Goal: Information Seeking & Learning: Learn about a topic

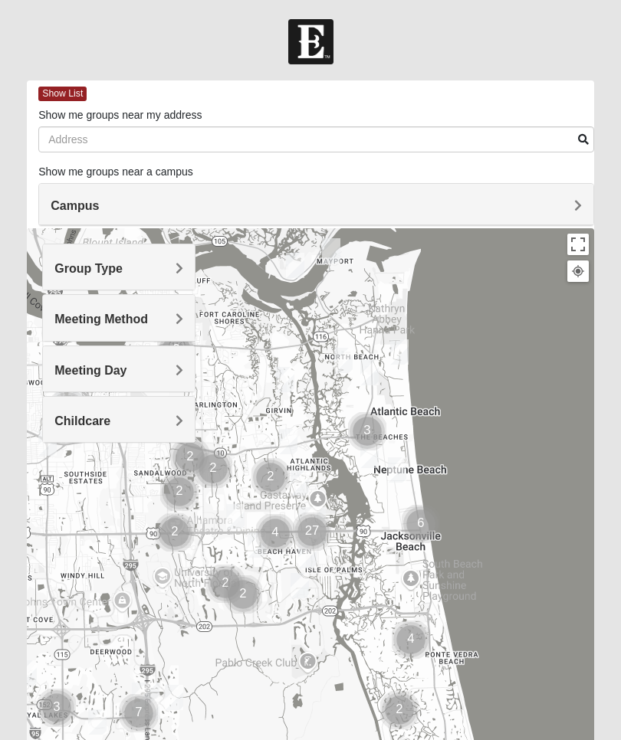
click at [162, 264] on h4 "Group Type" at bounding box center [118, 268] width 129 height 15
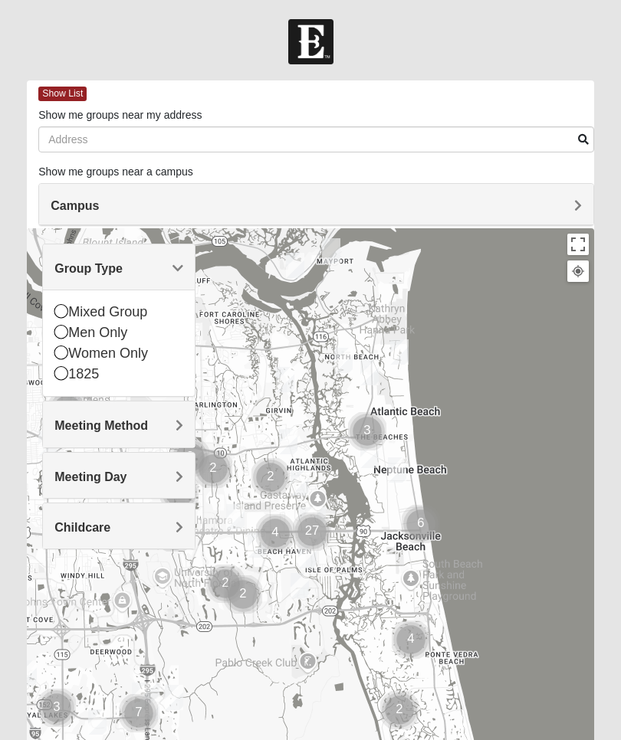
click at [57, 350] on icon at bounding box center [61, 353] width 14 height 14
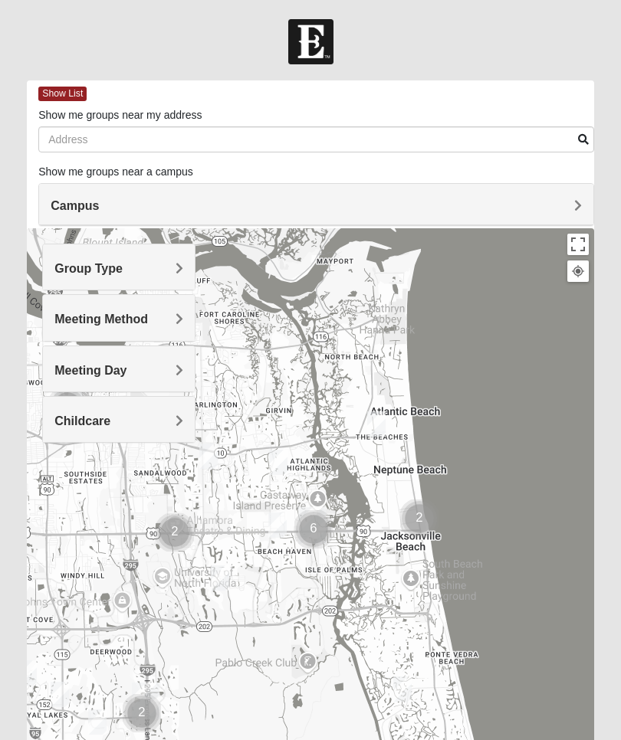
click at [160, 318] on h4 "Meeting Method" at bounding box center [118, 319] width 129 height 15
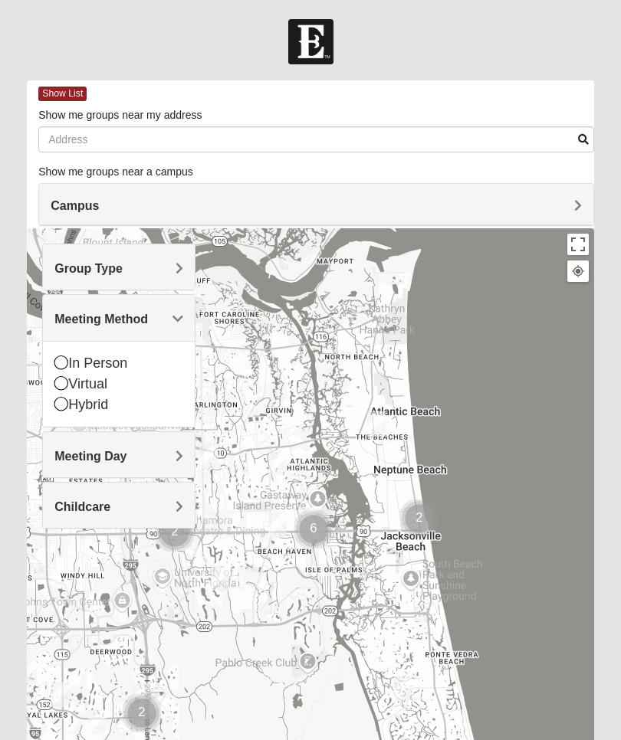
click at [57, 359] on icon at bounding box center [61, 363] width 14 height 14
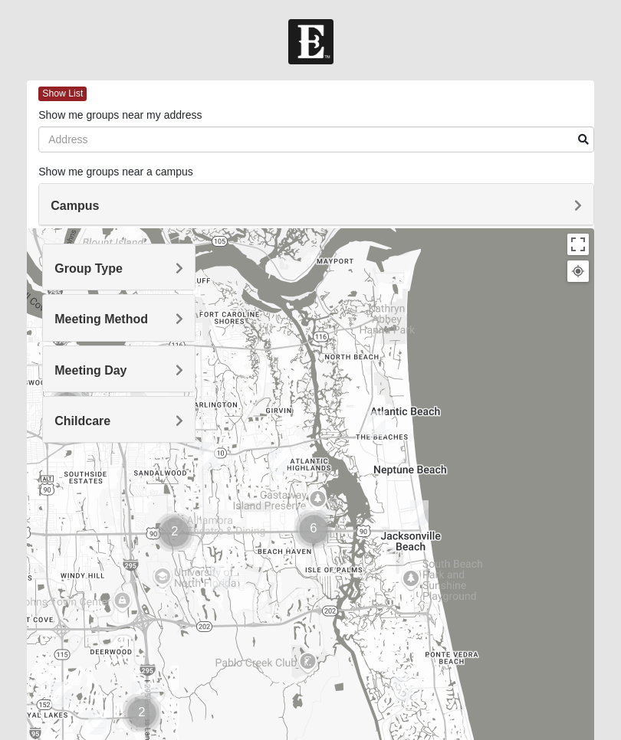
click at [126, 366] on span "Meeting Day" at bounding box center [90, 370] width 72 height 13
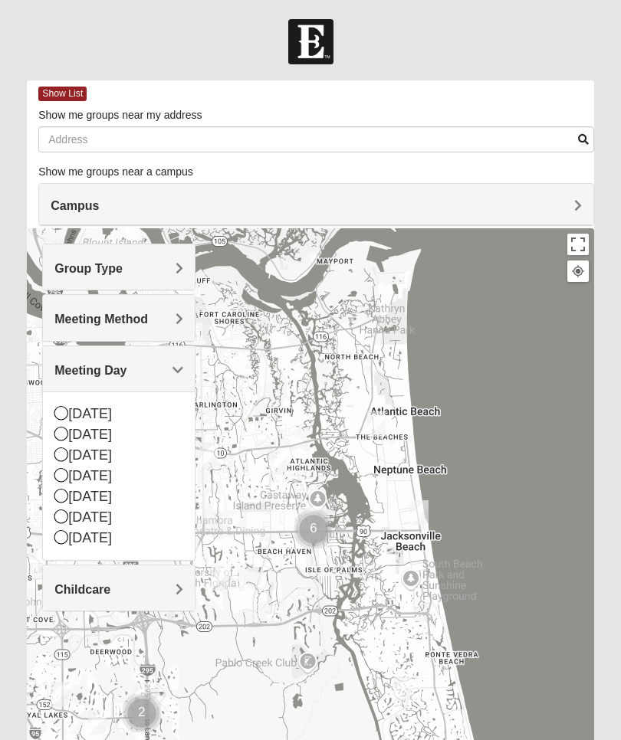
click at [58, 430] on icon at bounding box center [61, 434] width 14 height 14
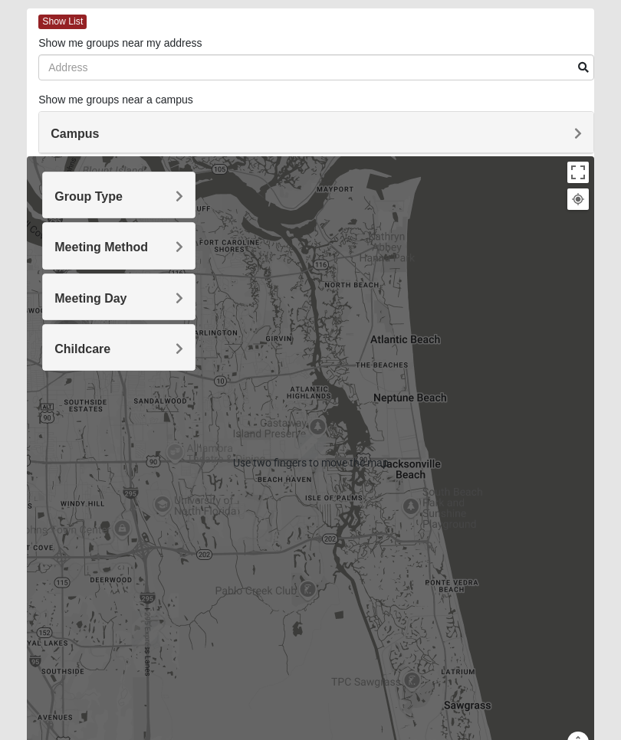
scroll to position [106, 0]
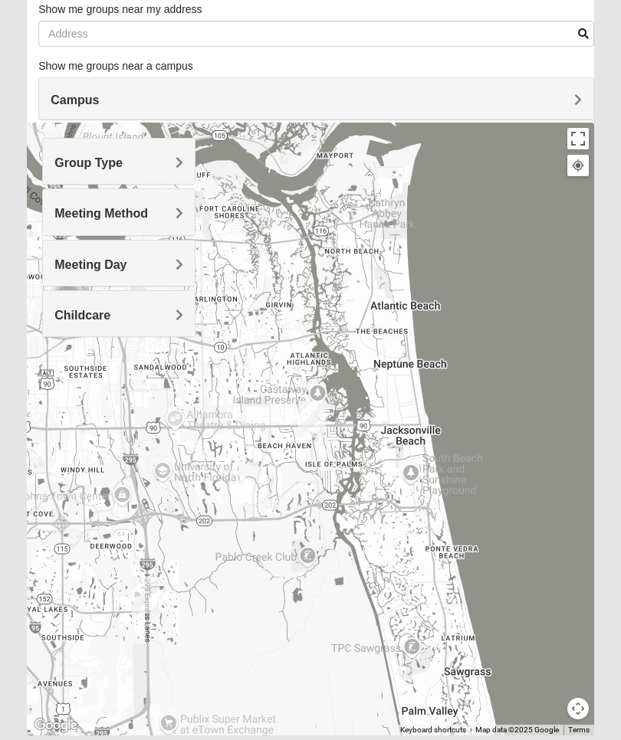
click at [99, 100] on span "Campus" at bounding box center [75, 100] width 48 height 13
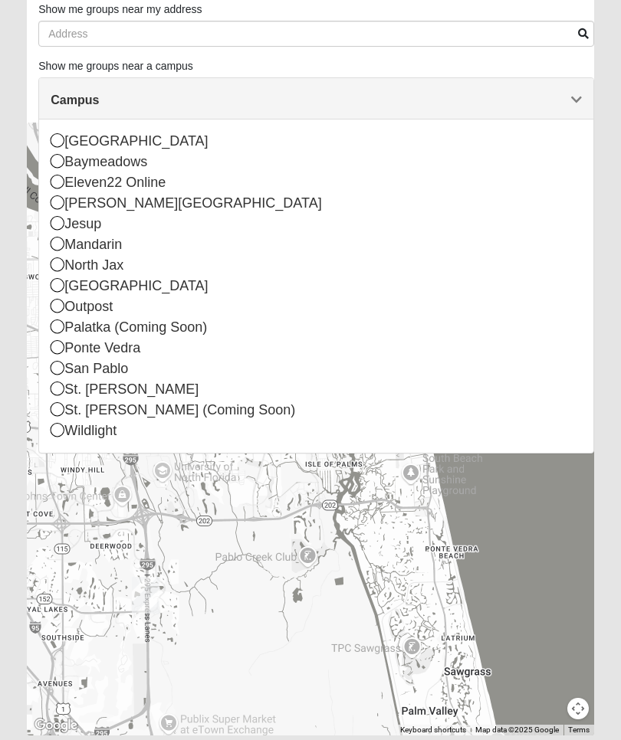
click at [57, 280] on icon at bounding box center [58, 285] width 14 height 14
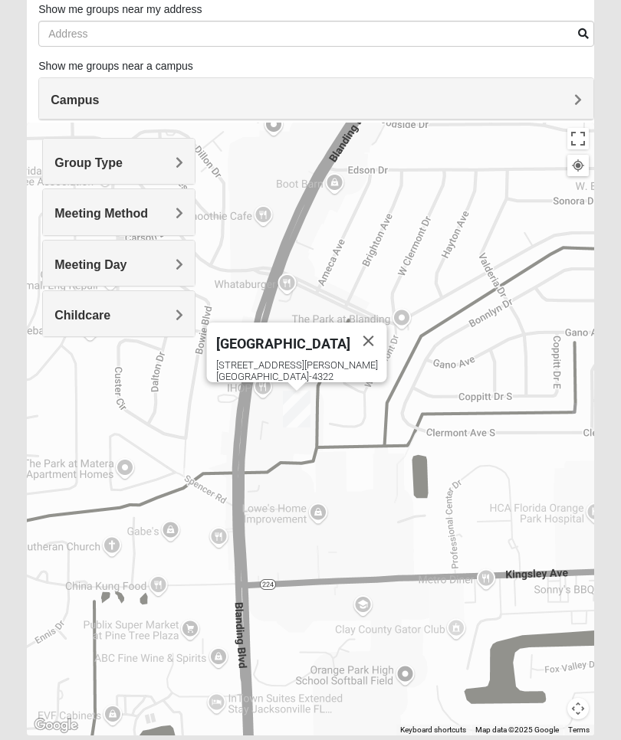
click at [298, 359] on div "[STREET_ADDRESS][PERSON_NAME]" at bounding box center [301, 370] width 171 height 23
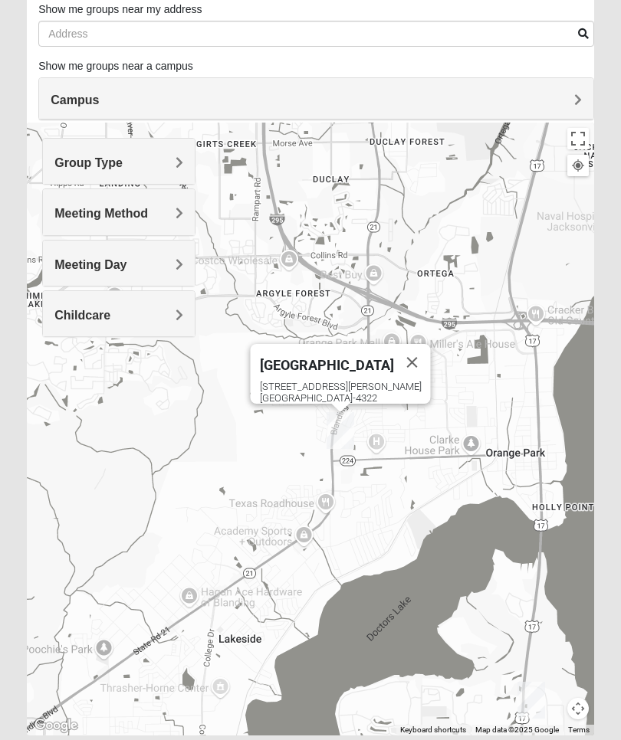
click at [166, 162] on h4 "Group Type" at bounding box center [118, 163] width 129 height 15
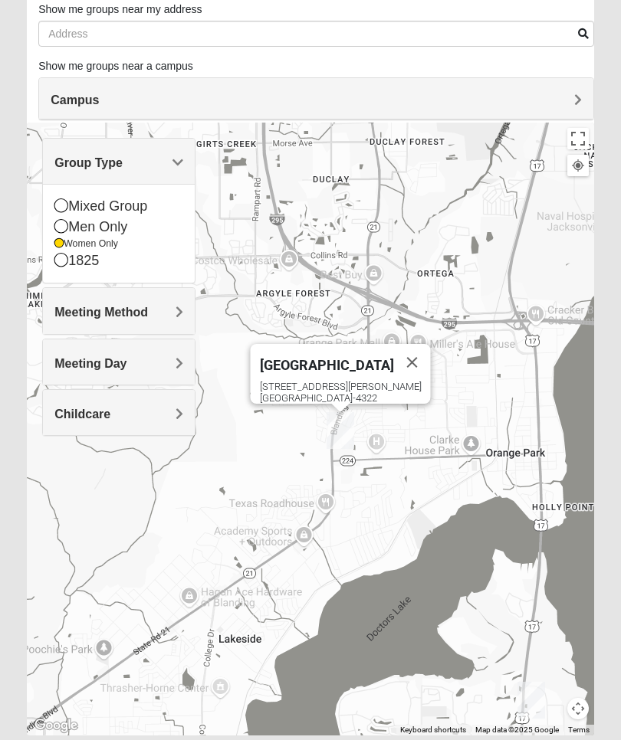
click at [339, 316] on div "[GEOGRAPHIC_DATA] [STREET_ADDRESS][PERSON_NAME]" at bounding box center [310, 429] width 567 height 613
click at [171, 308] on h4 "Meeting Method" at bounding box center [118, 312] width 129 height 15
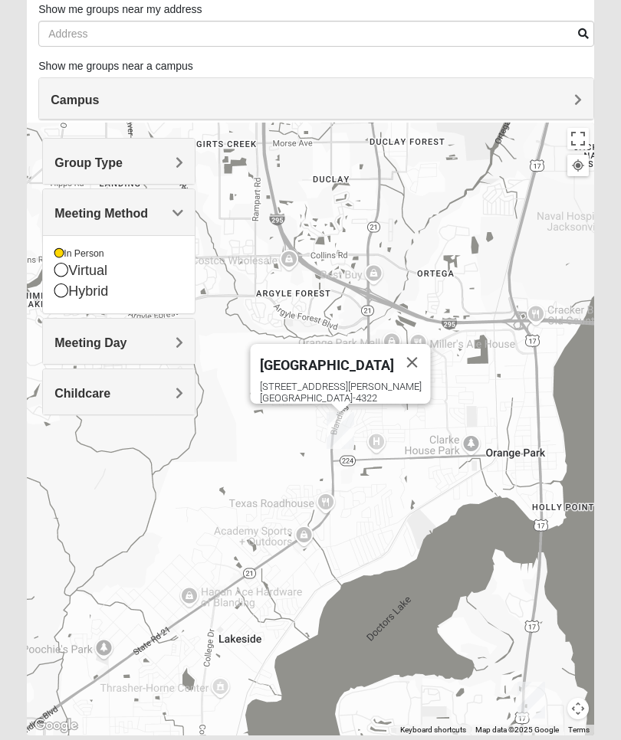
click at [170, 338] on h4 "Meeting Day" at bounding box center [118, 343] width 129 height 15
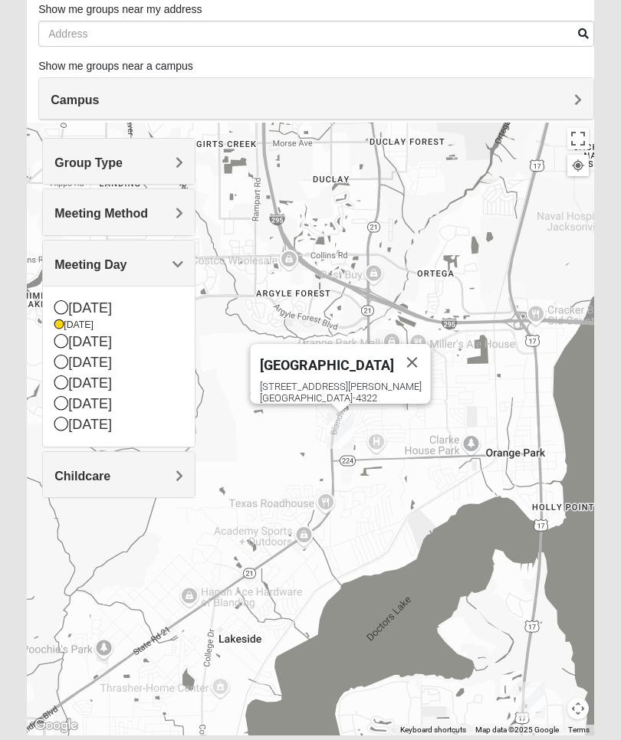
click at [274, 474] on div "[GEOGRAPHIC_DATA] [STREET_ADDRESS][PERSON_NAME]" at bounding box center [310, 429] width 567 height 613
click at [129, 584] on div "[GEOGRAPHIC_DATA] [STREET_ADDRESS][PERSON_NAME]" at bounding box center [310, 429] width 567 height 613
click at [215, 531] on div "[GEOGRAPHIC_DATA] [STREET_ADDRESS][PERSON_NAME]" at bounding box center [310, 429] width 567 height 613
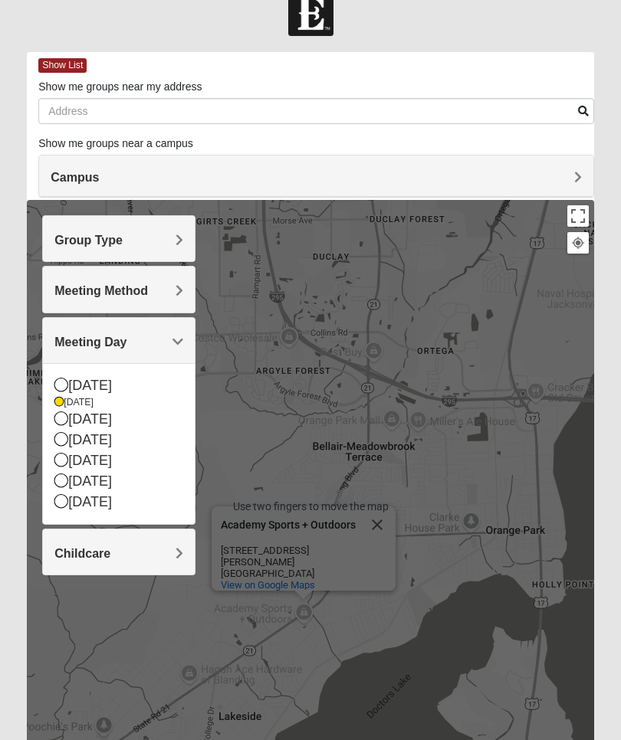
scroll to position [0, 0]
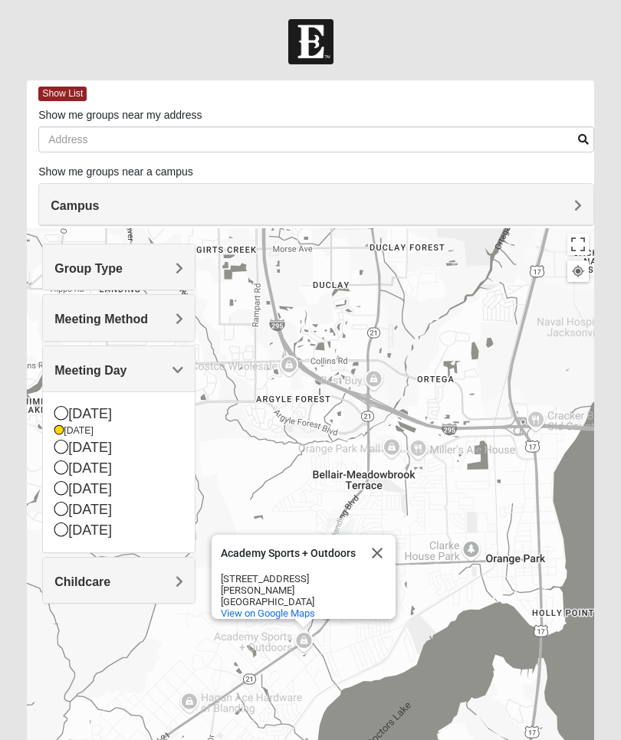
click at [70, 84] on div "Show List" at bounding box center [316, 93] width 556 height 27
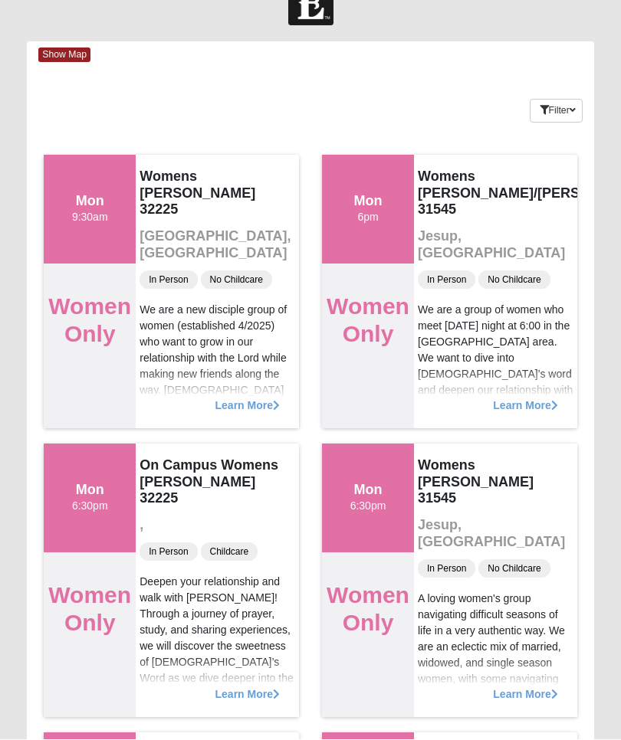
scroll to position [39, 0]
click at [563, 119] on button "Filter" at bounding box center [556, 111] width 53 height 24
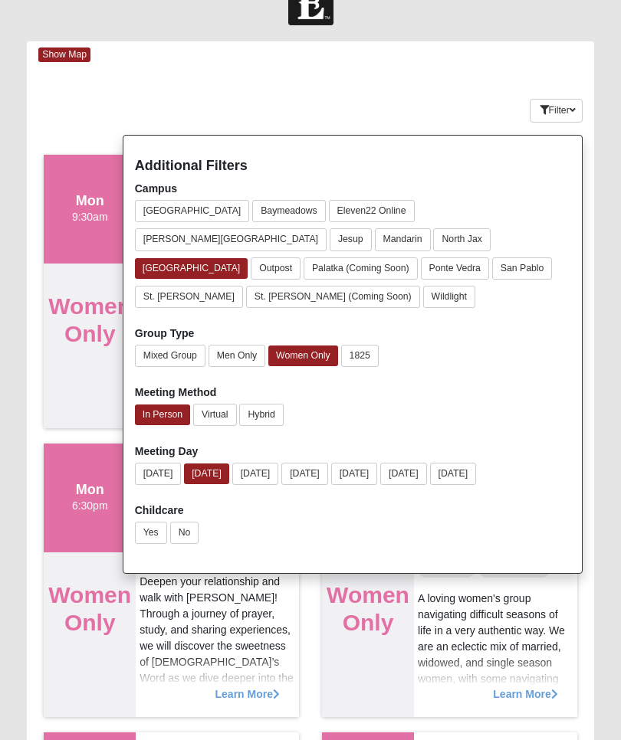
click at [181, 503] on label "Childcare" at bounding box center [159, 510] width 49 height 15
click at [188, 522] on button "No" at bounding box center [184, 533] width 29 height 22
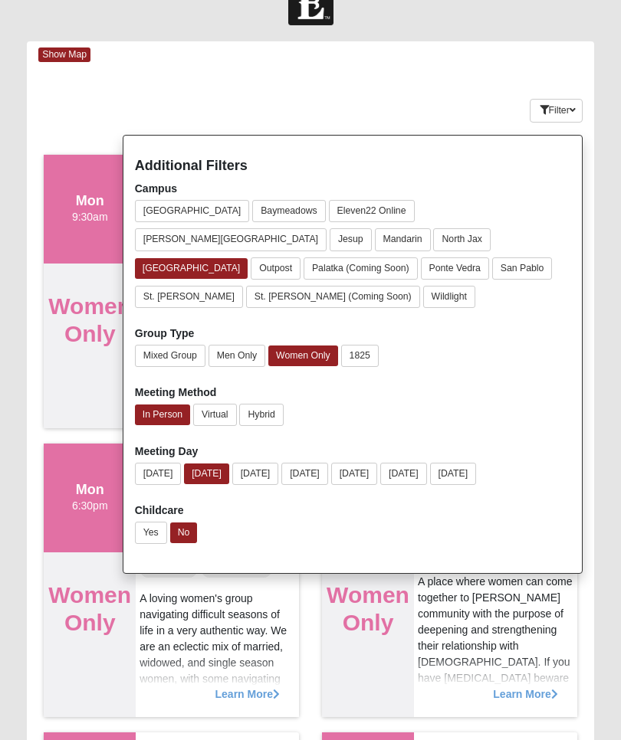
click at [346, 78] on div "Show Map Loading Groups Keywords Filter Additional Filters Campus [GEOGRAPHIC_D…" at bounding box center [310, 672] width 567 height 1262
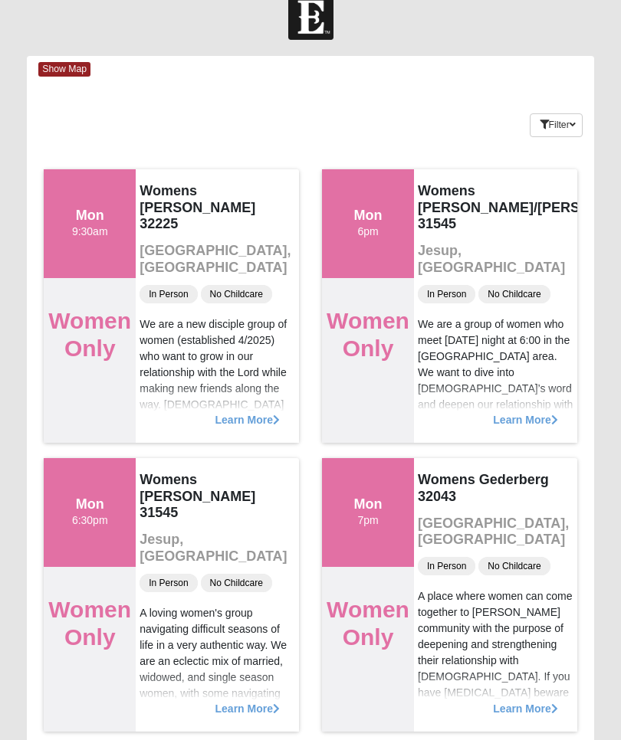
scroll to position [0, 0]
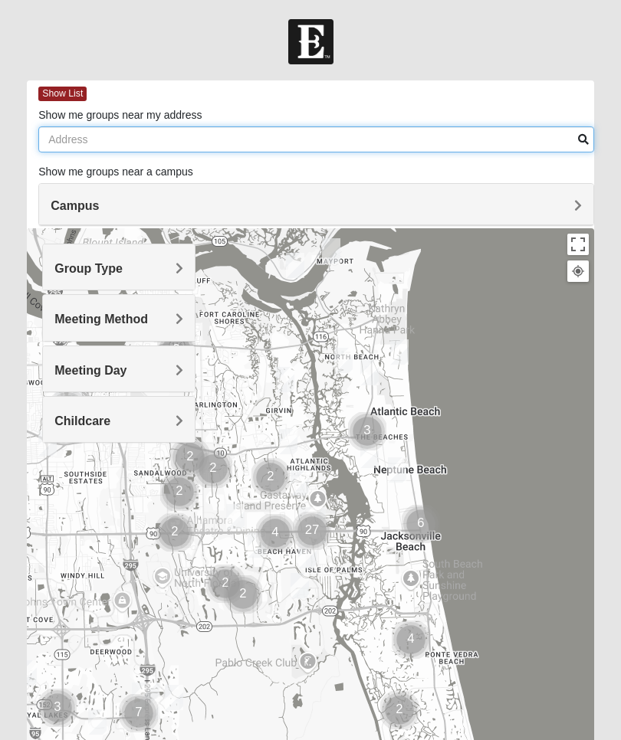
click at [121, 137] on input "Show me groups near my address" at bounding box center [316, 139] width 556 height 26
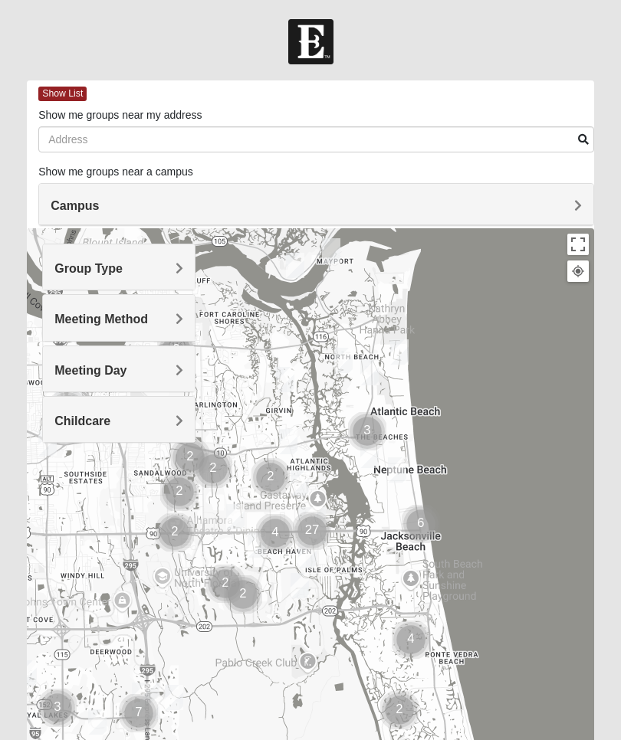
click at [147, 206] on h4 "Campus" at bounding box center [316, 206] width 531 height 15
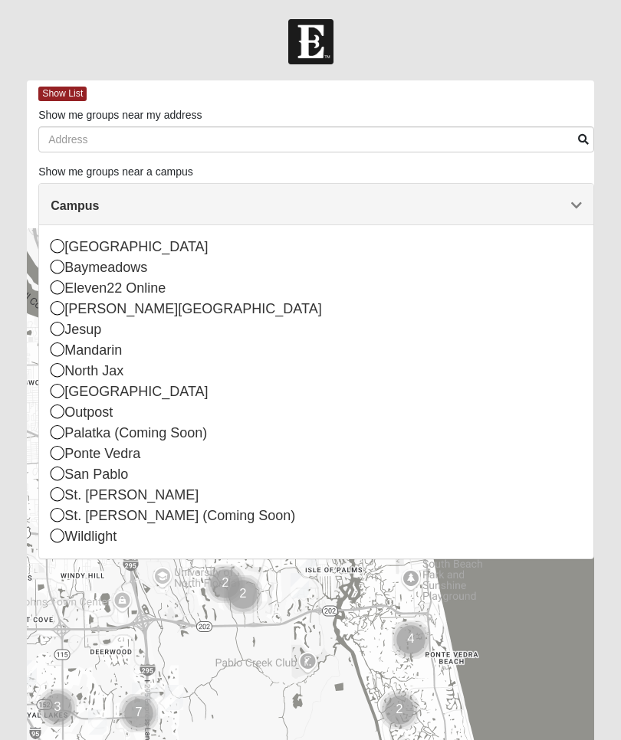
click at [48, 391] on div "Arlington Baymeadows Eleven22 Online Fleming Island Jesup Mandarin North Jax Or…" at bounding box center [316, 391] width 554 height 333
click at [64, 387] on icon at bounding box center [58, 391] width 14 height 14
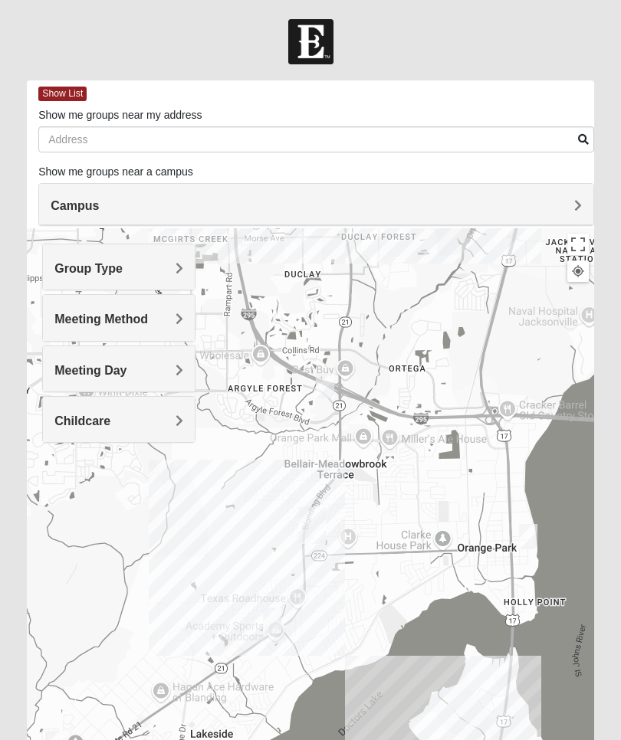
click at [64, 97] on span "Show List" at bounding box center [62, 94] width 48 height 15
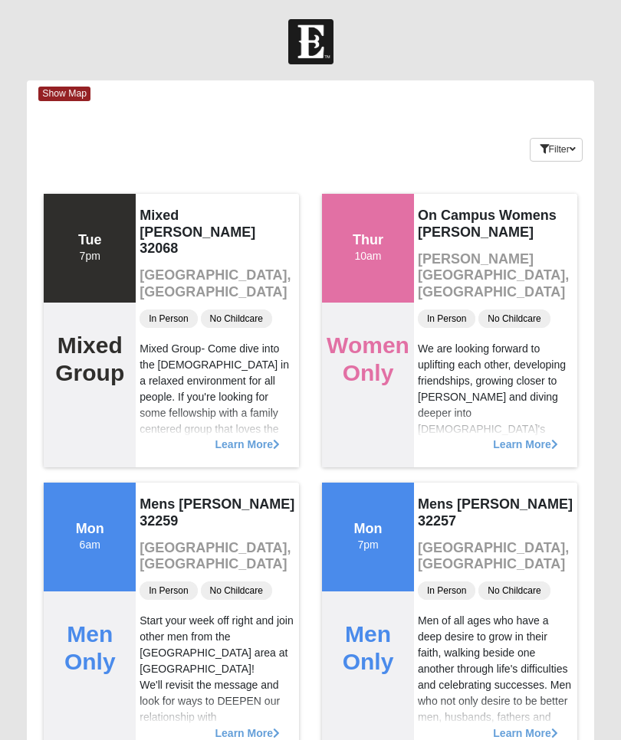
click at [64, 90] on span "Show Map" at bounding box center [64, 94] width 52 height 15
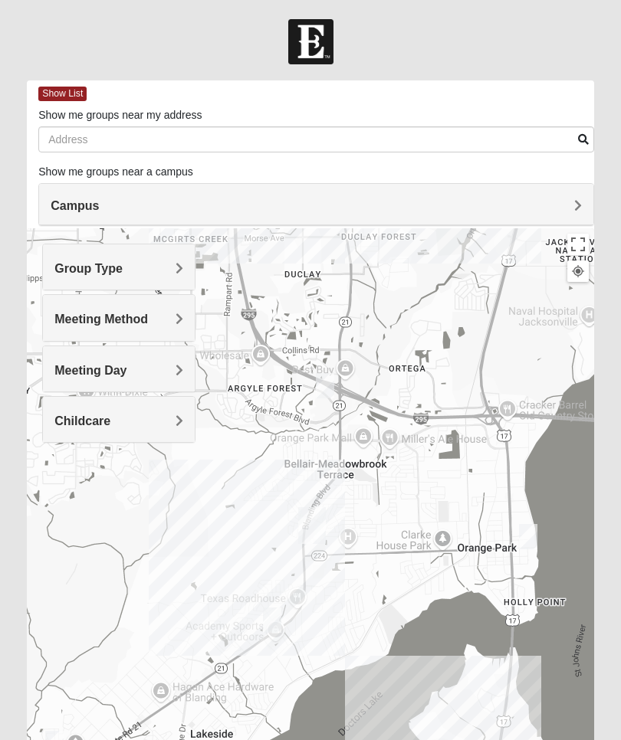
click at [130, 266] on h4 "Group Type" at bounding box center [118, 268] width 129 height 15
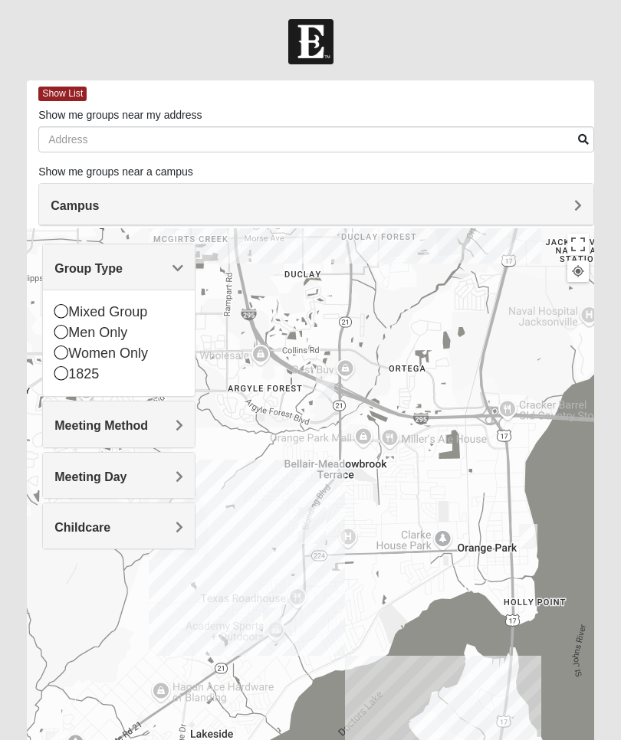
click at [71, 345] on div "Women Only" at bounding box center [118, 353] width 129 height 21
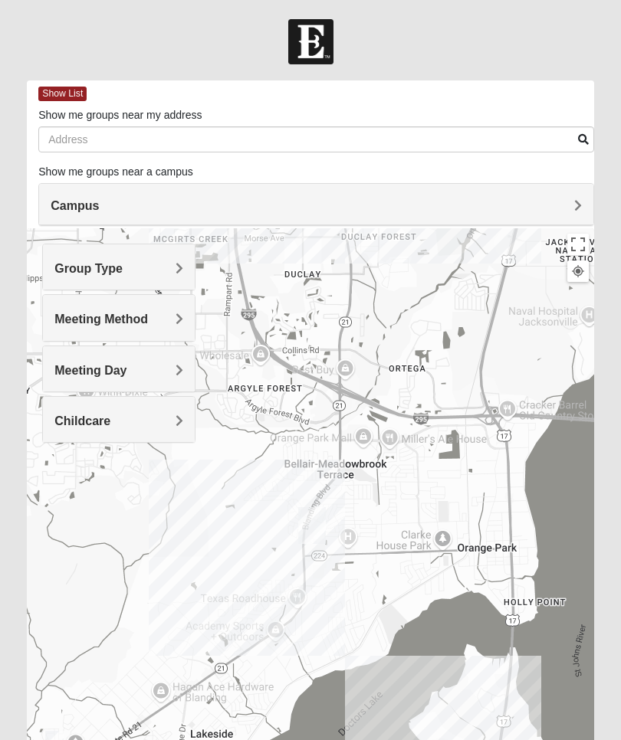
click at [160, 320] on h4 "Meeting Method" at bounding box center [118, 319] width 129 height 15
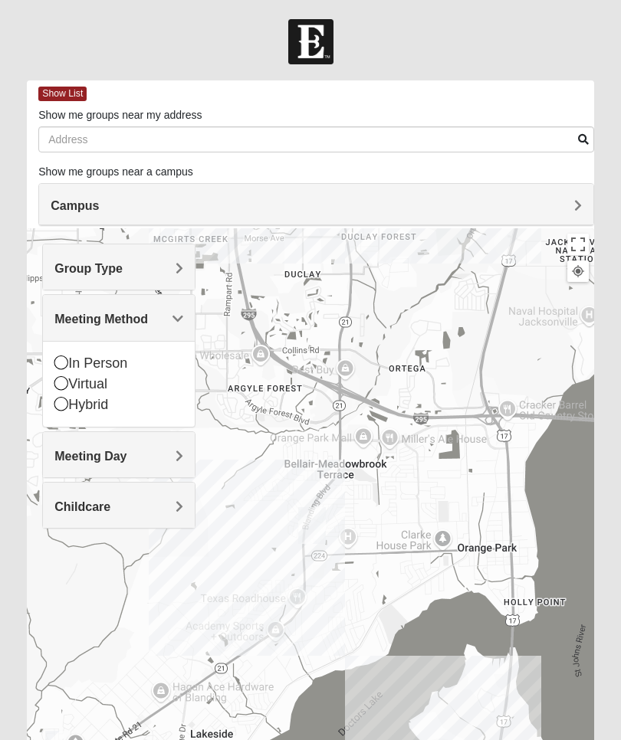
click at [63, 353] on div "In Person" at bounding box center [118, 363] width 129 height 21
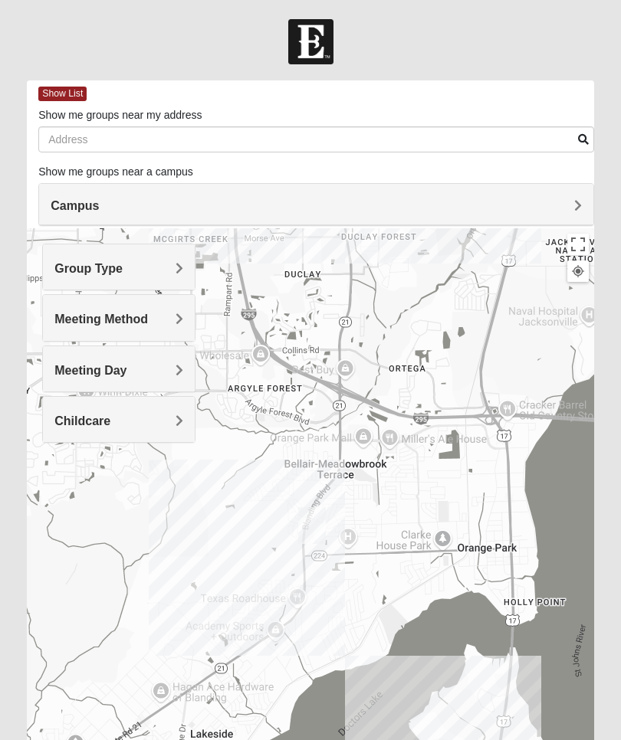
click at [170, 371] on h4 "Meeting Day" at bounding box center [118, 370] width 129 height 15
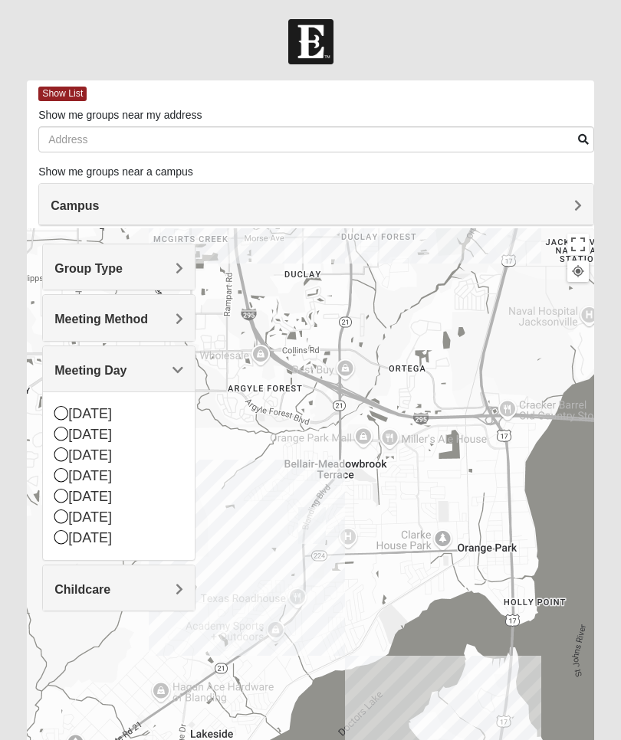
click at [248, 493] on div at bounding box center [310, 534] width 567 height 613
click at [110, 583] on span "Childcare" at bounding box center [82, 589] width 56 height 13
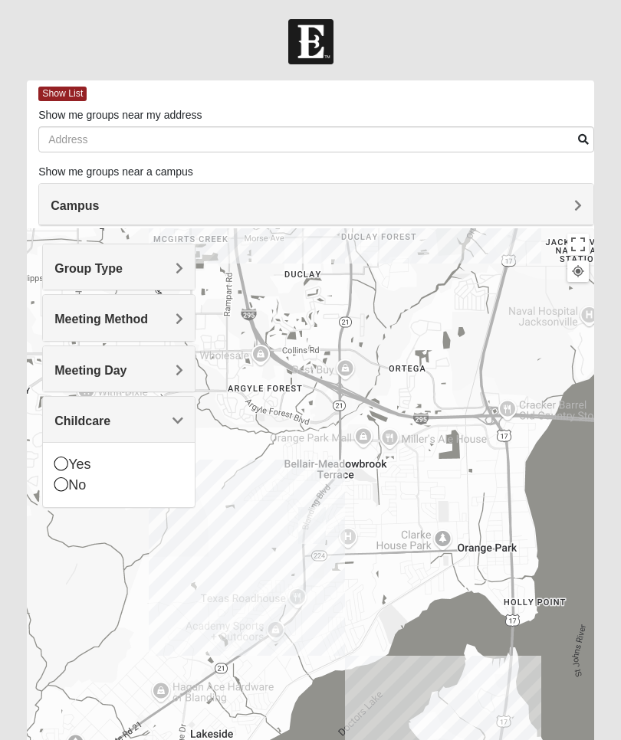
click at [67, 487] on icon at bounding box center [61, 485] width 14 height 14
click at [566, 205] on h4 "Campus" at bounding box center [316, 206] width 531 height 15
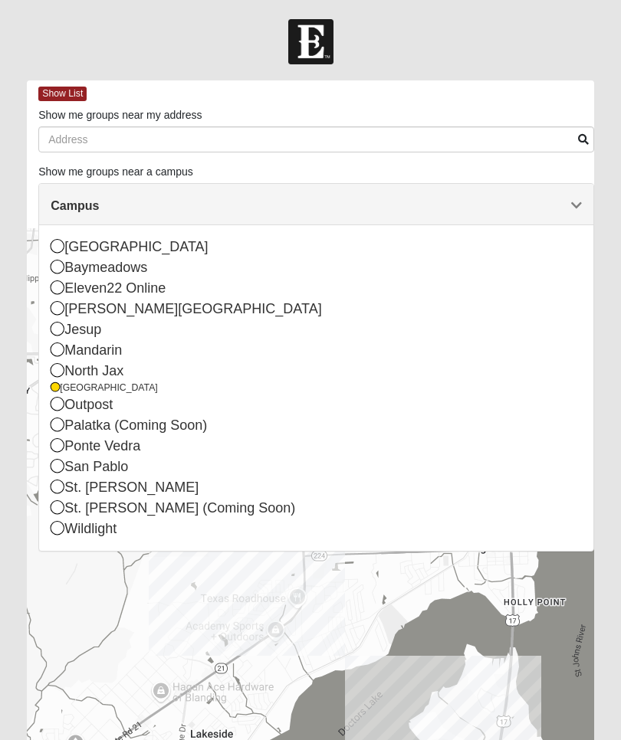
click at [238, 638] on div at bounding box center [310, 534] width 567 height 613
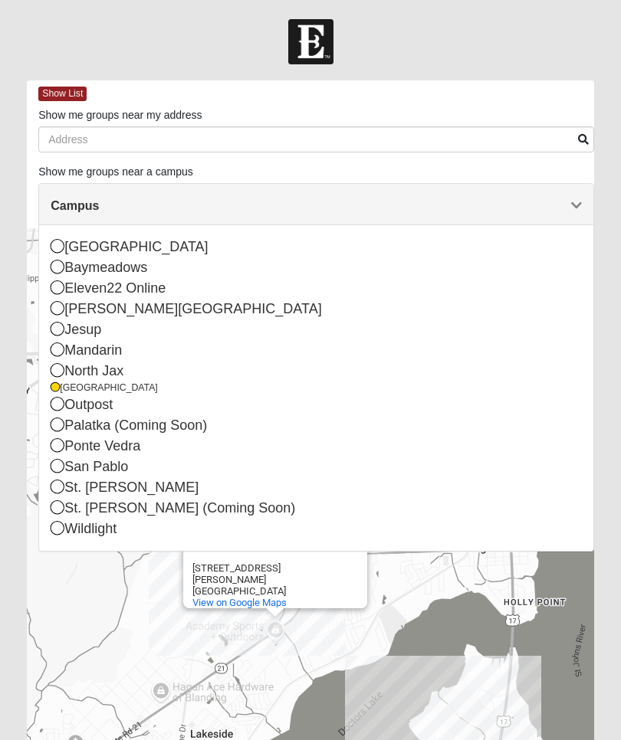
click at [78, 93] on span "Show List" at bounding box center [62, 94] width 48 height 15
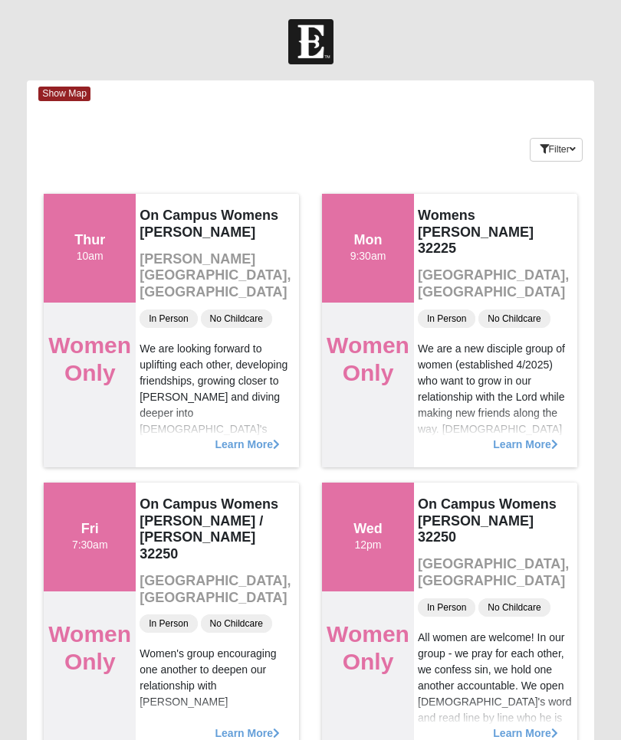
click at [69, 93] on span "Show Map" at bounding box center [64, 94] width 52 height 15
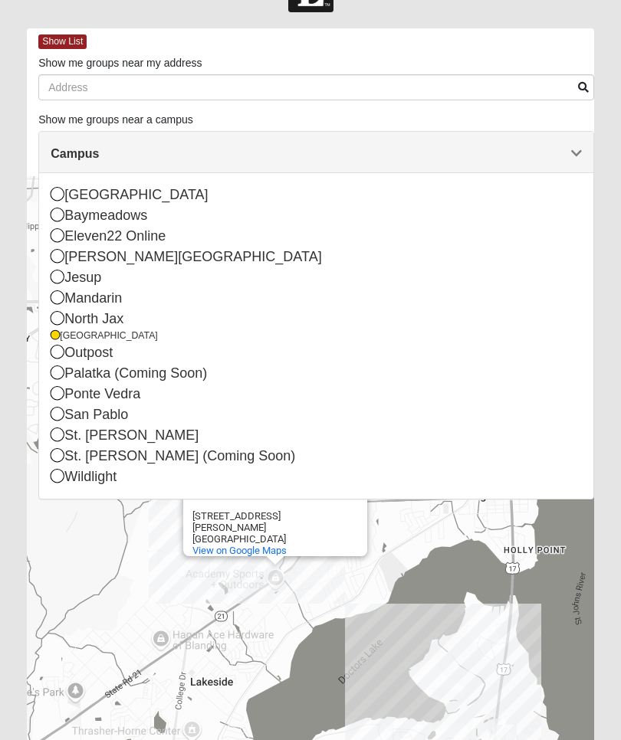
scroll to position [106, 0]
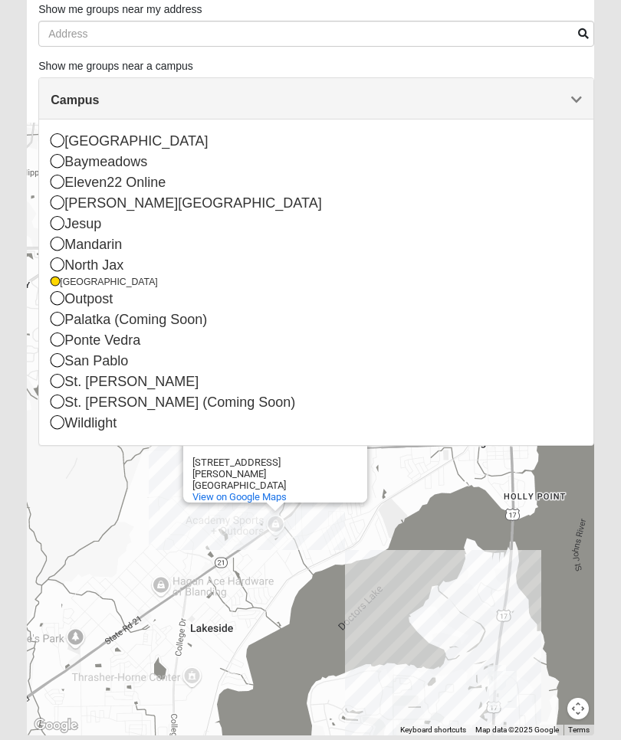
click at [494, 556] on div "Academy Sports + Outdoors Academy Sports + Outdoors 661 Blanding Blvd Orange Pa…" at bounding box center [310, 429] width 567 height 613
click at [465, 565] on div "Academy Sports + Outdoors Academy Sports + Outdoors 661 Blanding Blvd Orange Pa…" at bounding box center [310, 429] width 567 height 613
click at [438, 579] on div "Academy Sports + Outdoors Academy Sports + Outdoors 661 Blanding Blvd Orange Pa…" at bounding box center [310, 429] width 567 height 613
click at [573, 80] on div "Campus" at bounding box center [316, 98] width 554 height 41
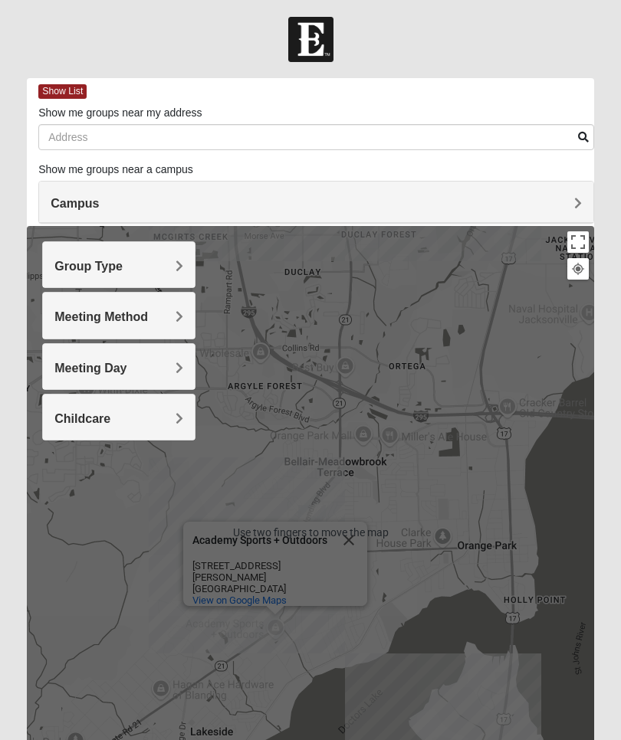
scroll to position [0, 0]
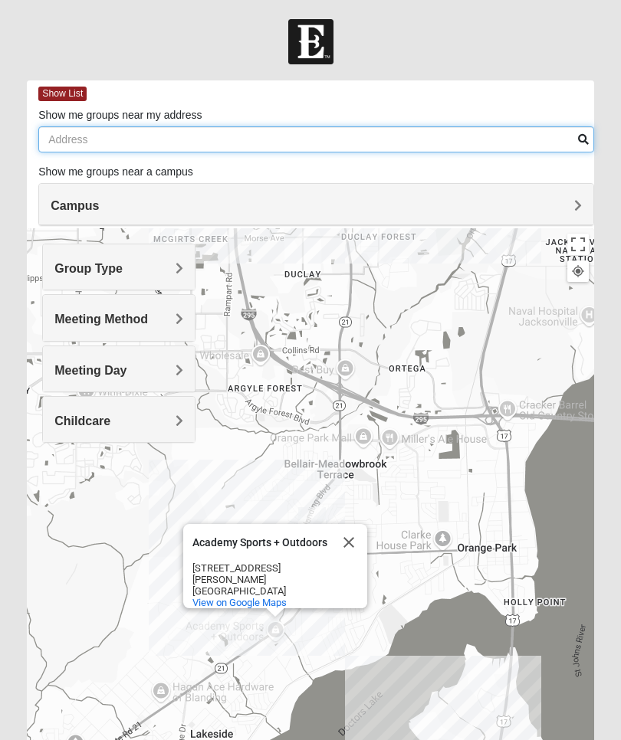
click at [147, 136] on input "Show me groups near my address" at bounding box center [316, 139] width 556 height 26
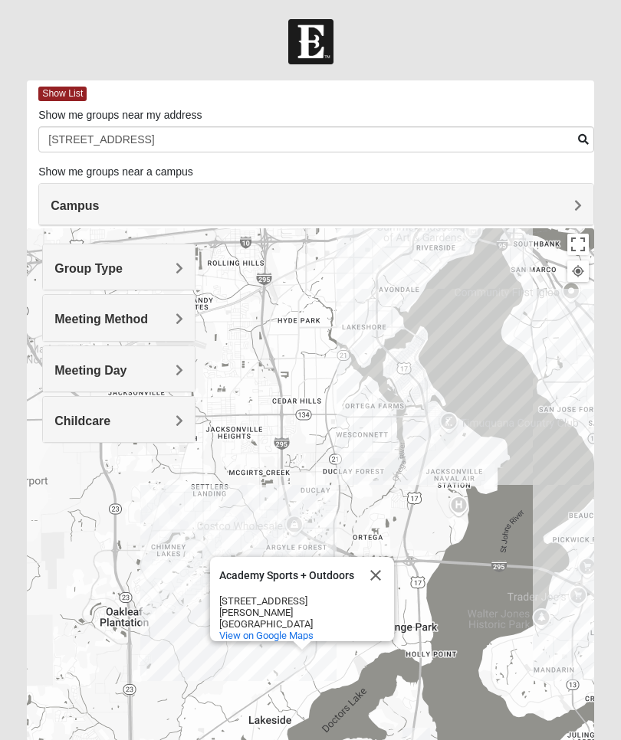
click at [508, 386] on div "Academy Sports + Outdoors Academy Sports + Outdoors 661 Blanding Blvd Orange Pa…" at bounding box center [310, 534] width 567 height 613
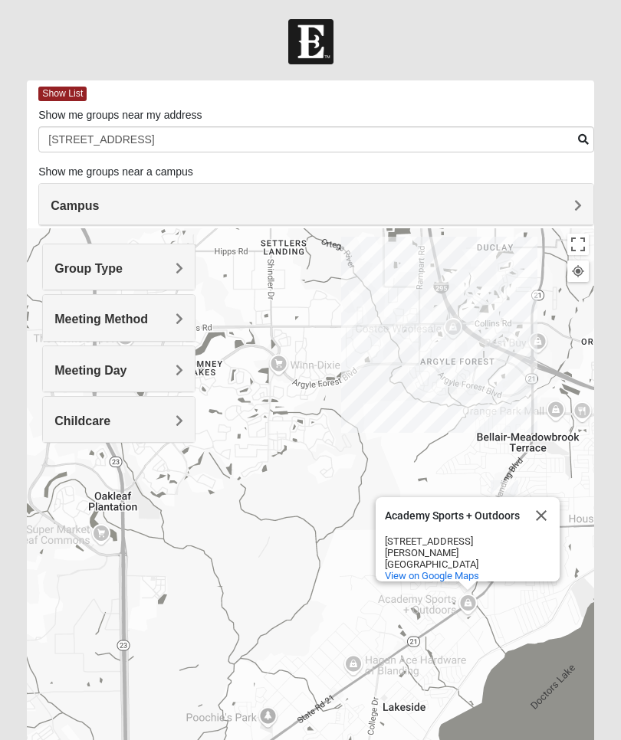
click at [175, 258] on div "Group Type" at bounding box center [119, 267] width 152 height 45
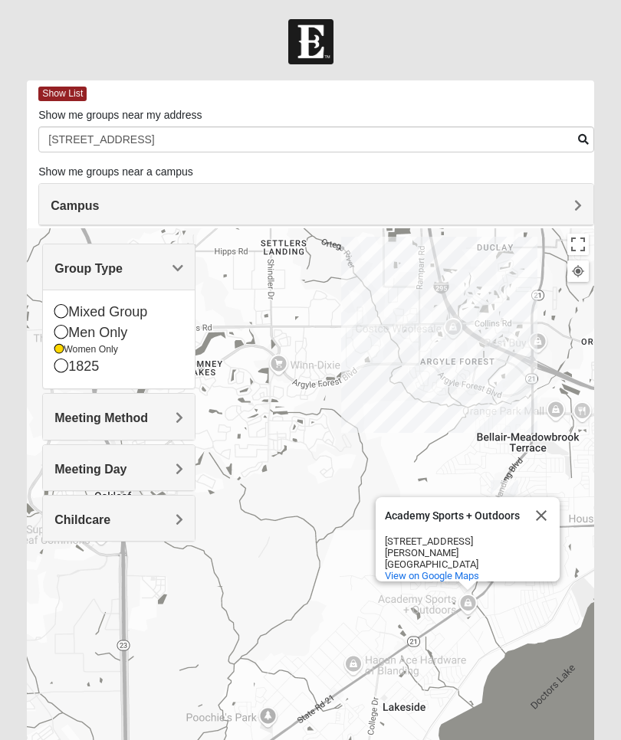
click at [65, 353] on div "Women Only" at bounding box center [118, 349] width 129 height 13
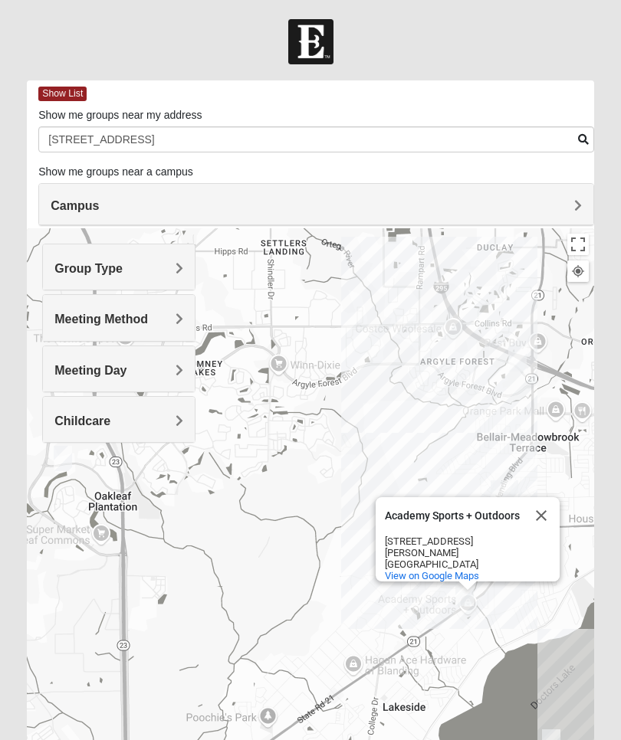
click at [194, 533] on div "Academy Sports + Outdoors Academy Sports + Outdoors 661 Blanding Blvd Orange Pa…" at bounding box center [310, 534] width 567 height 613
click at [103, 313] on span "Meeting Method" at bounding box center [101, 319] width 94 height 13
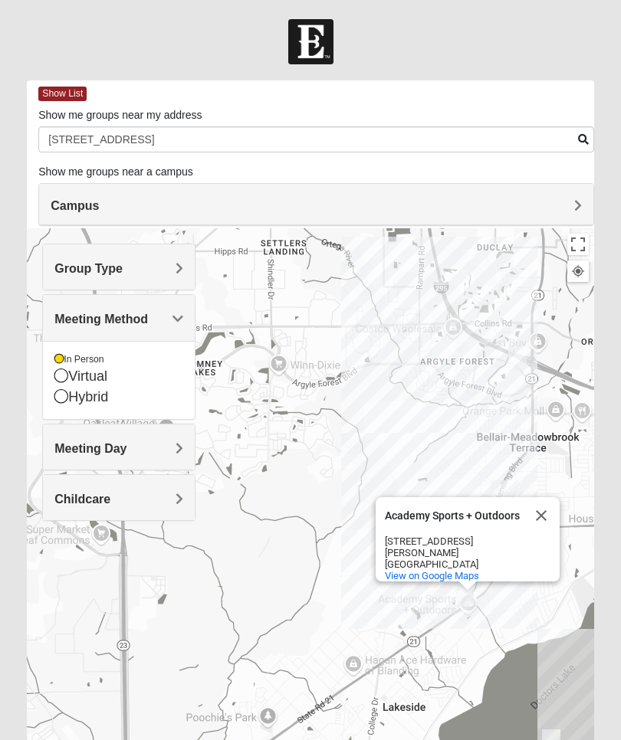
click at [55, 362] on icon at bounding box center [58, 359] width 9 height 9
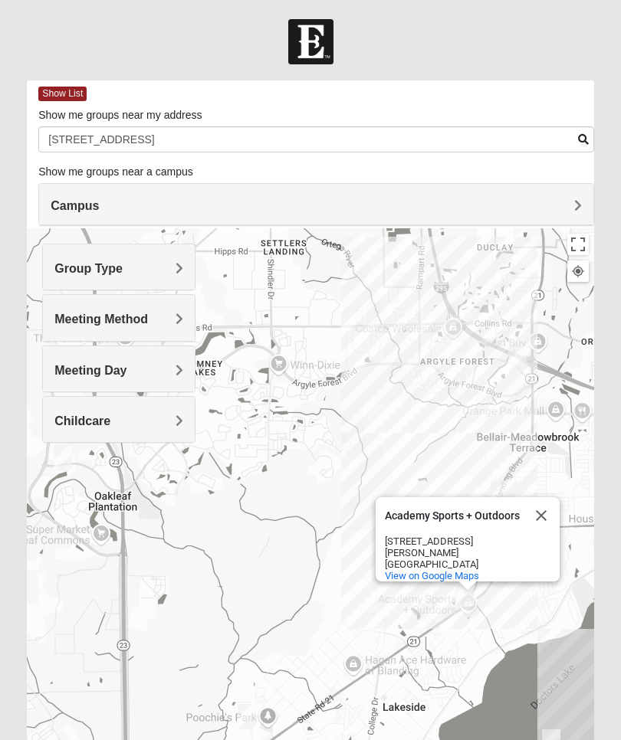
click at [139, 304] on div "Meeting Method" at bounding box center [119, 317] width 152 height 45
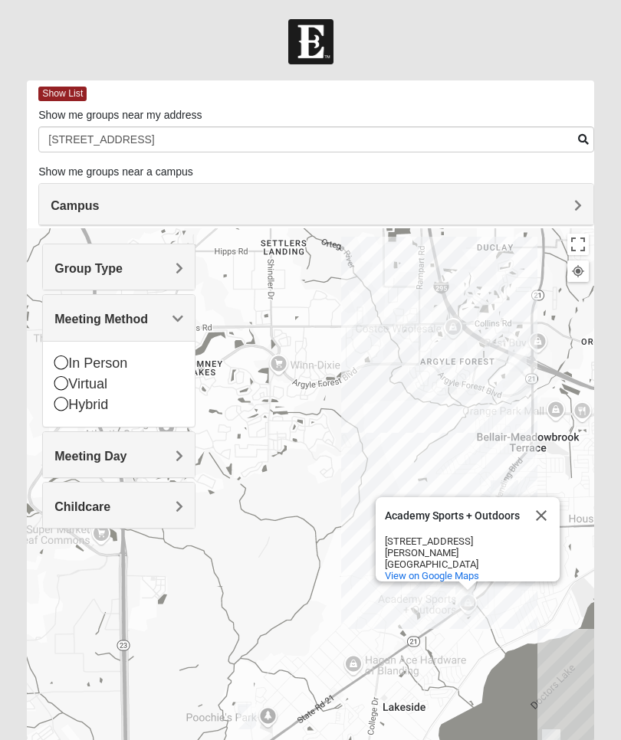
click at [180, 261] on div "Group Type" at bounding box center [119, 267] width 152 height 45
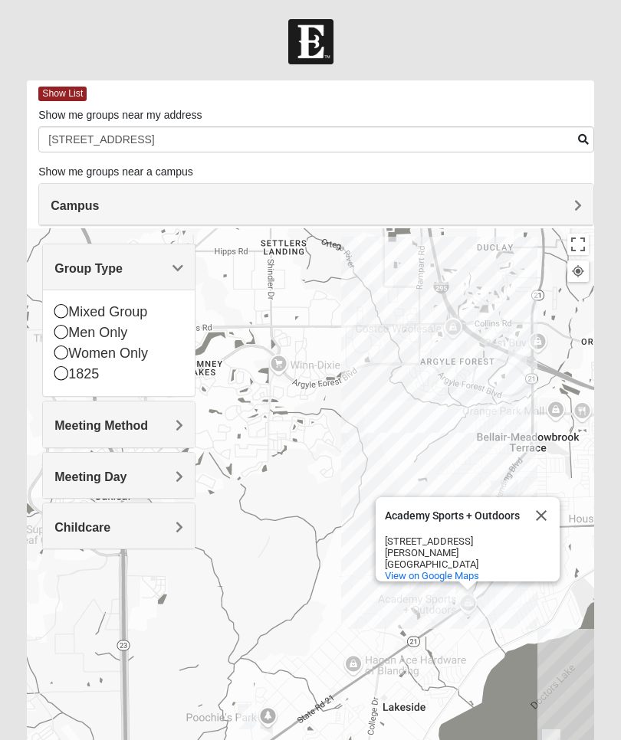
click at [179, 467] on div "Meeting Day" at bounding box center [119, 475] width 152 height 45
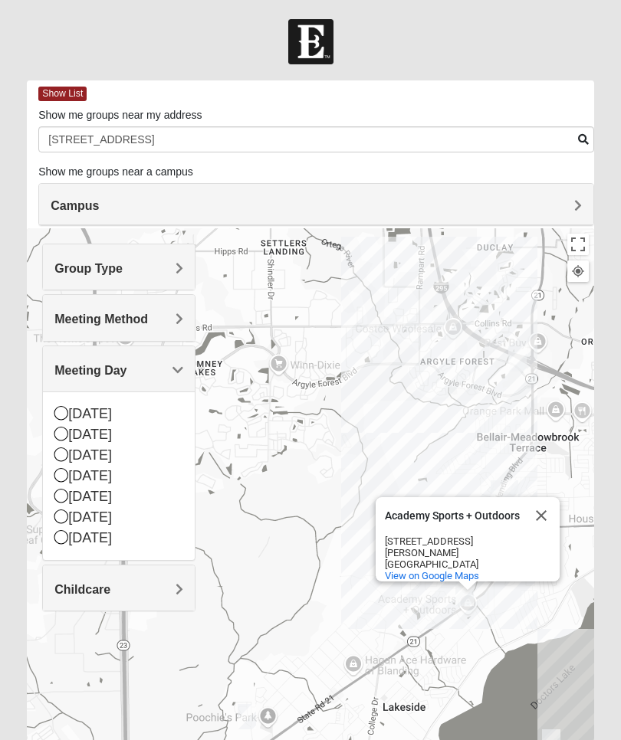
click at [241, 507] on div "Academy Sports + Outdoors Academy Sports + Outdoors 661 Blanding Blvd Orange Pa…" at bounding box center [310, 534] width 567 height 613
click at [307, 575] on div "Academy Sports + Outdoors Academy Sports + Outdoors 661 Blanding Blvd Orange Pa…" at bounding box center [310, 534] width 567 height 613
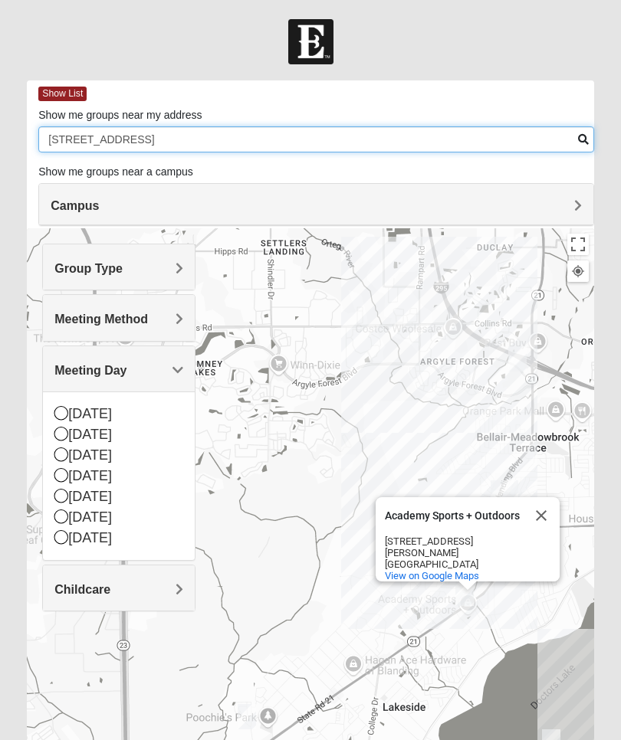
click at [154, 133] on input "6500 lake grey blvd" at bounding box center [316, 139] width 556 height 26
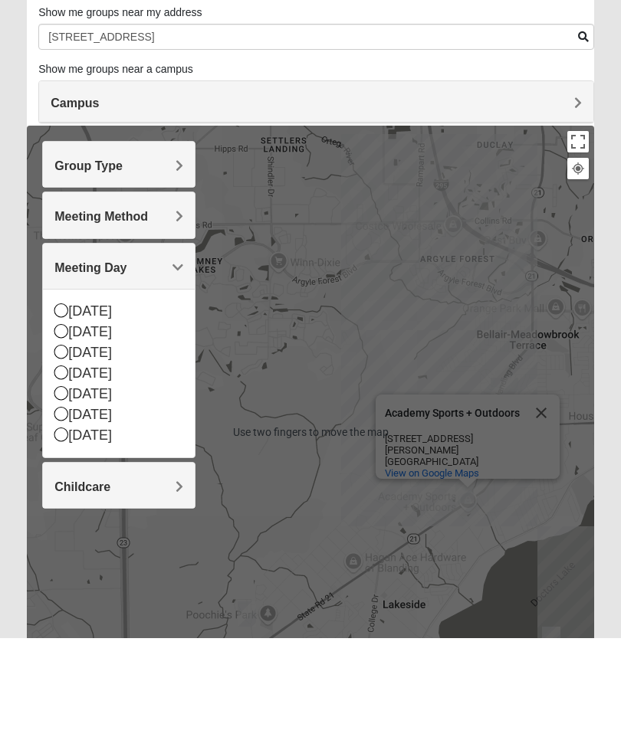
scroll to position [106, 0]
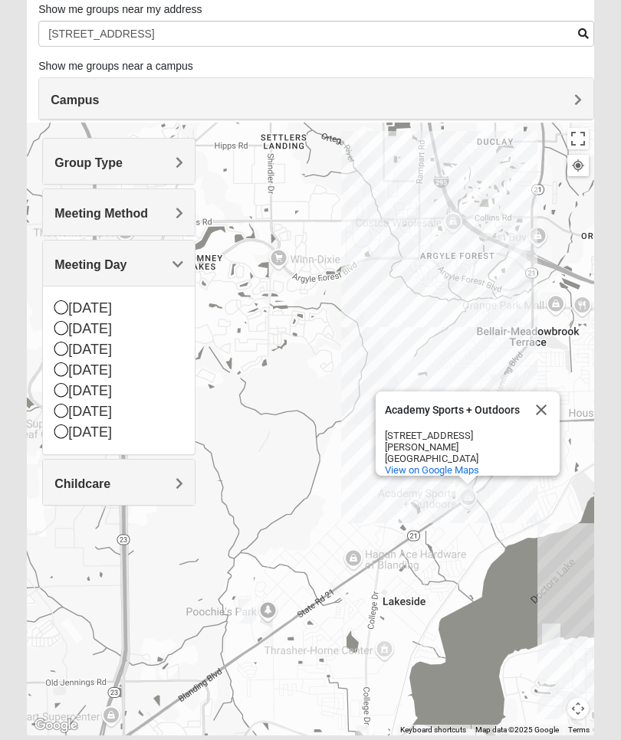
click at [169, 477] on h4 "Childcare" at bounding box center [118, 484] width 129 height 15
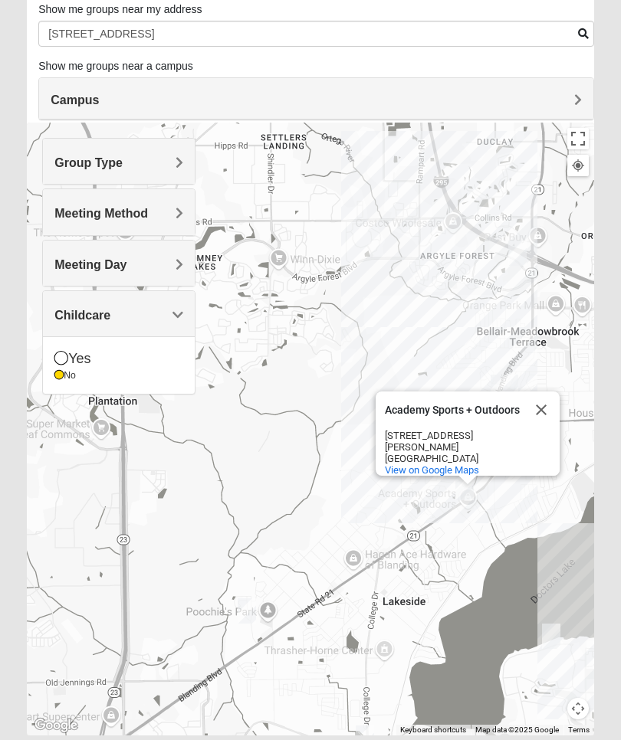
click at [56, 369] on div "No" at bounding box center [118, 375] width 129 height 13
click at [110, 313] on span "Childcare" at bounding box center [82, 315] width 56 height 13
click at [268, 365] on div "Academy Sports + Outdoors Academy Sports + Outdoors 661 Blanding Blvd Orange Pa…" at bounding box center [310, 429] width 567 height 613
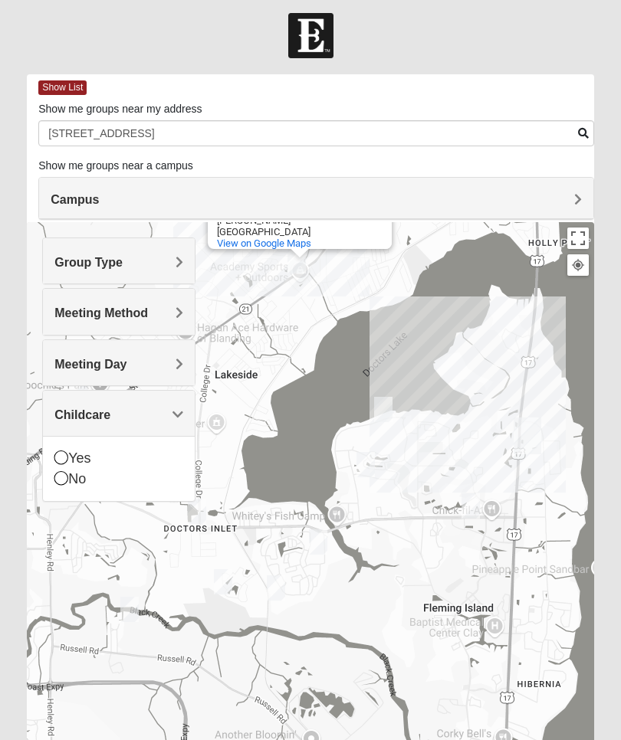
scroll to position [0, 0]
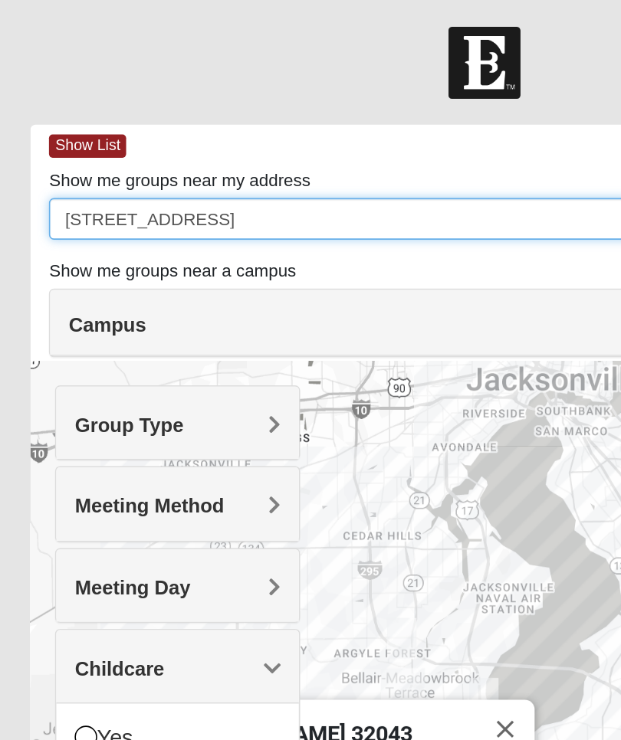
click at [152, 136] on input "6500 lake grey blvd" at bounding box center [316, 139] width 556 height 26
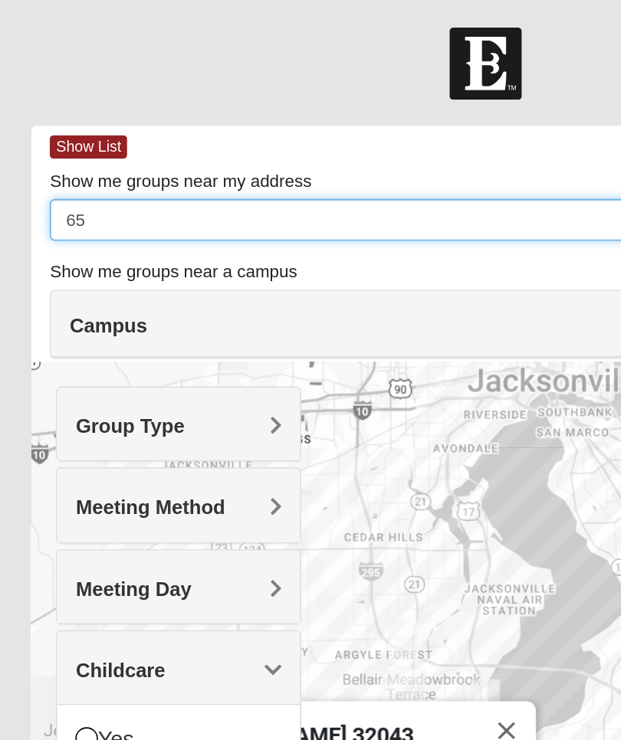
type input "6"
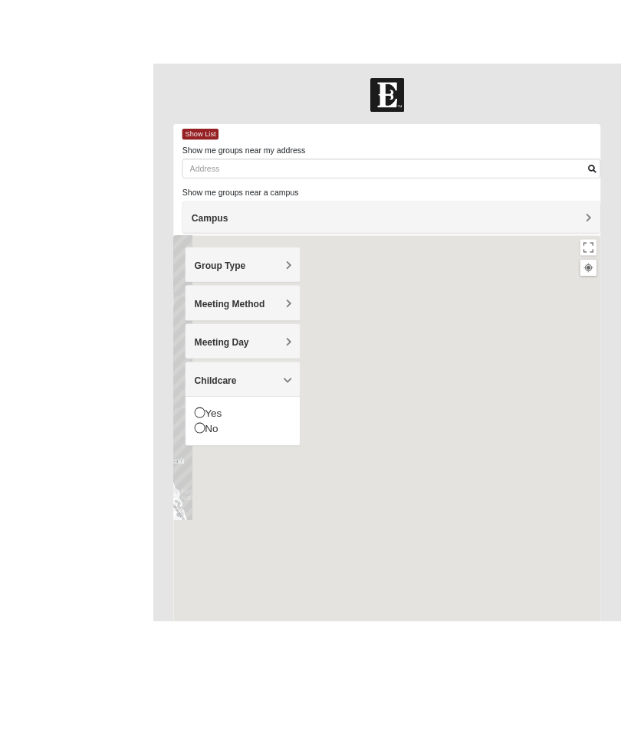
scroll to position [4, 0]
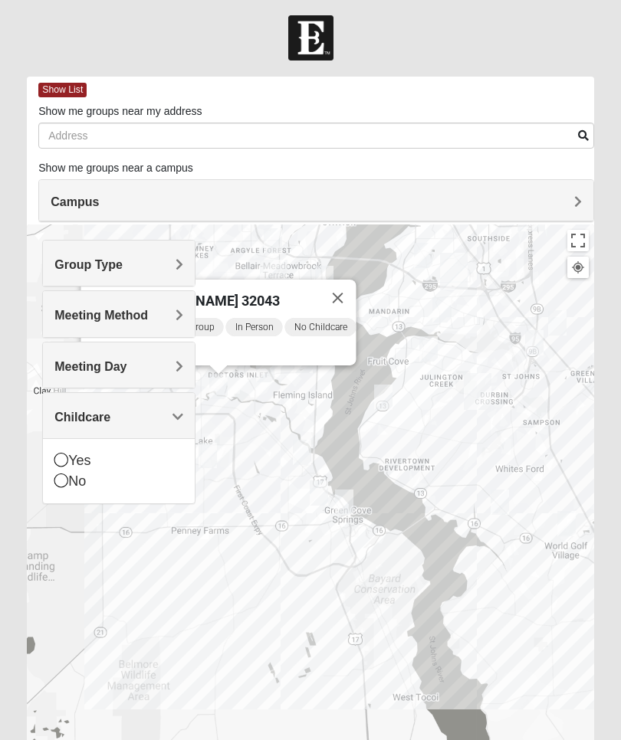
click at [569, 209] on div "Campus" at bounding box center [316, 200] width 554 height 41
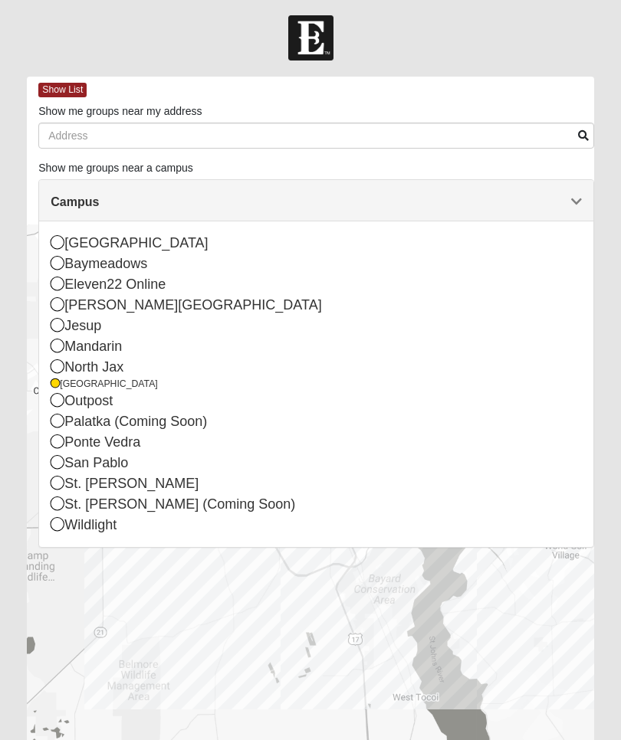
click at [99, 203] on span "Campus" at bounding box center [75, 201] width 48 height 13
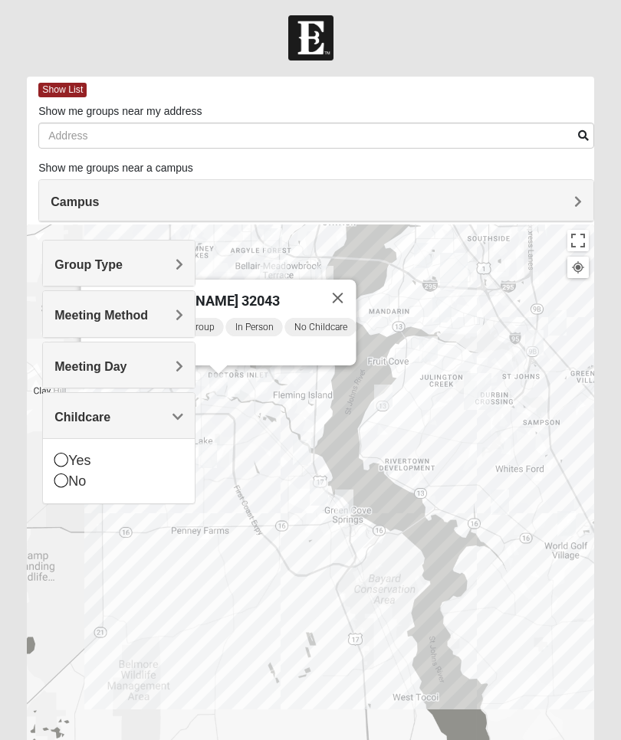
click at [185, 316] on div "Meeting Method" at bounding box center [119, 313] width 152 height 45
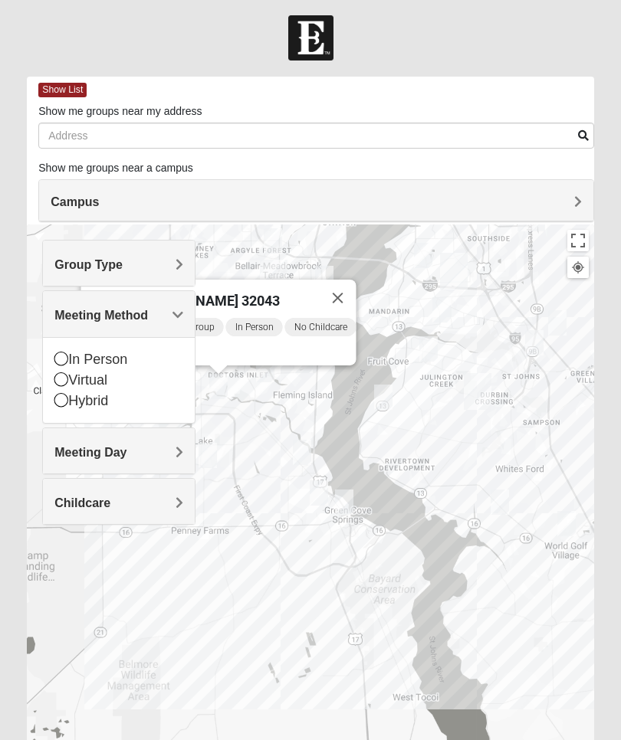
click at [64, 361] on icon at bounding box center [61, 359] width 14 height 14
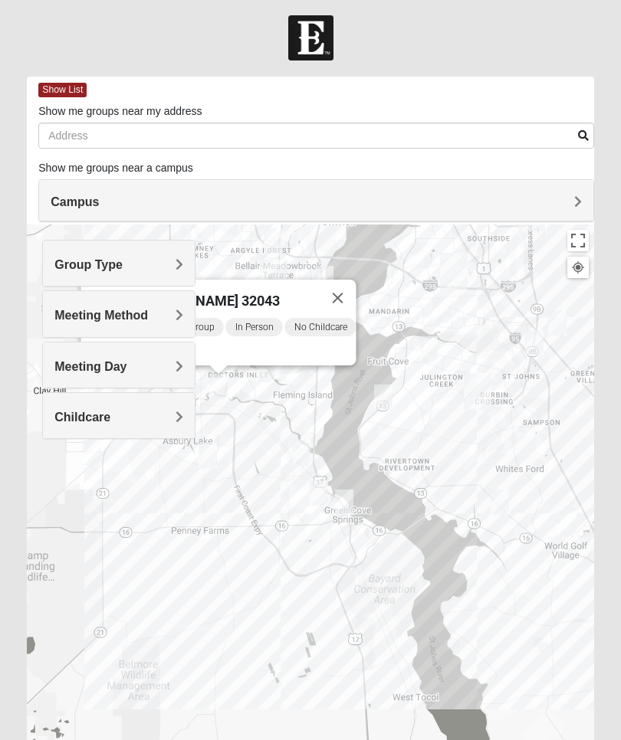
click at [126, 371] on span "Meeting Day" at bounding box center [90, 366] width 72 height 13
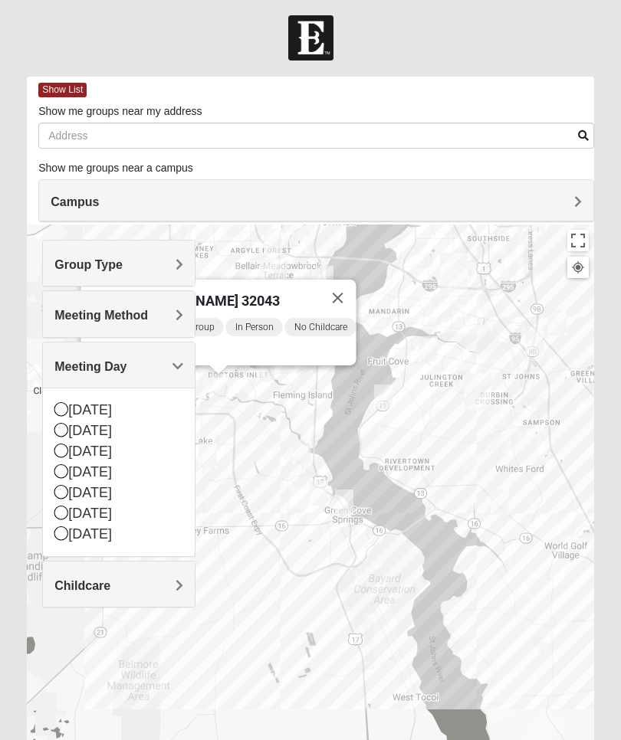
click at [112, 435] on div "[DATE]" at bounding box center [118, 431] width 129 height 21
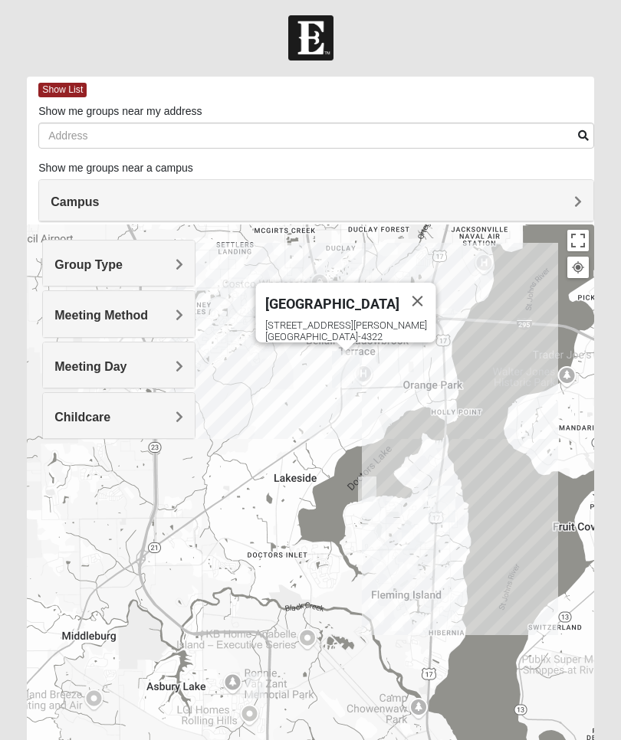
click at [344, 302] on div "[GEOGRAPHIC_DATA]" at bounding box center [332, 301] width 134 height 37
click at [333, 320] on div "[STREET_ADDRESS][PERSON_NAME]" at bounding box center [350, 331] width 171 height 23
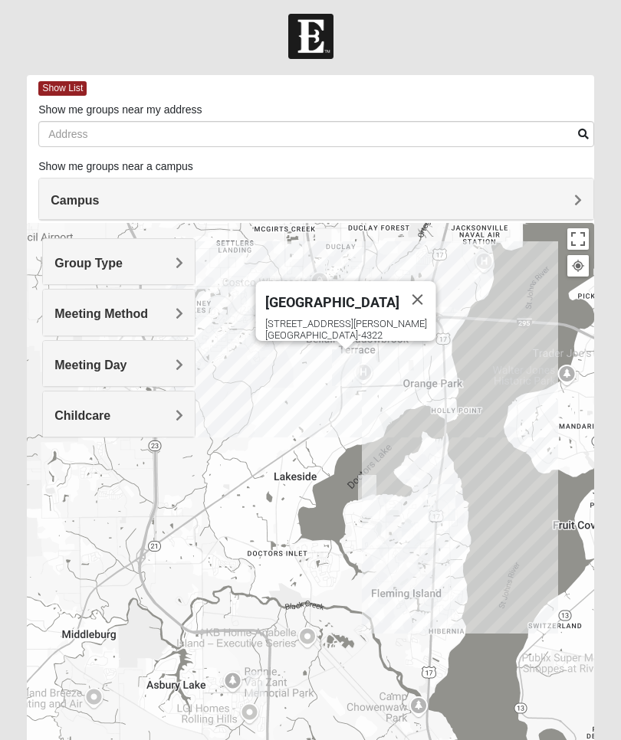
scroll to position [7, 0]
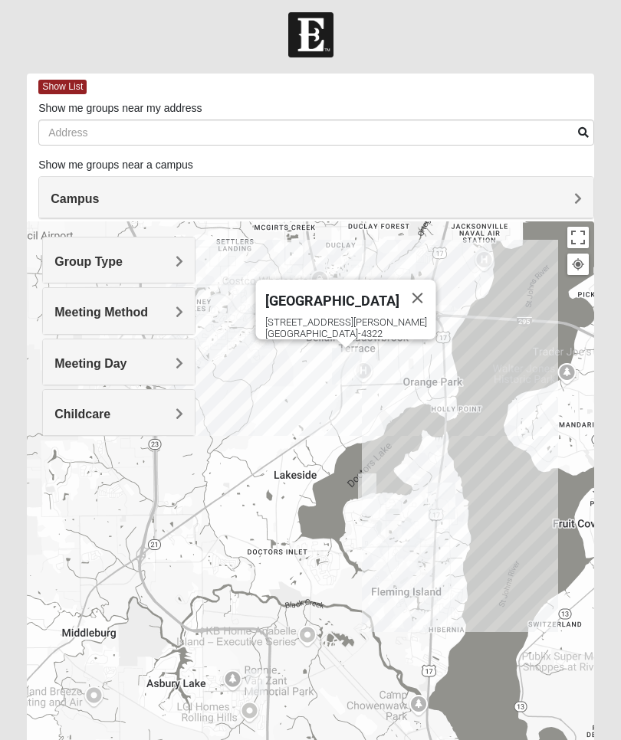
click at [342, 323] on div "[STREET_ADDRESS][PERSON_NAME]" at bounding box center [350, 328] width 171 height 23
click at [325, 317] on div "[STREET_ADDRESS][PERSON_NAME]" at bounding box center [350, 328] width 171 height 23
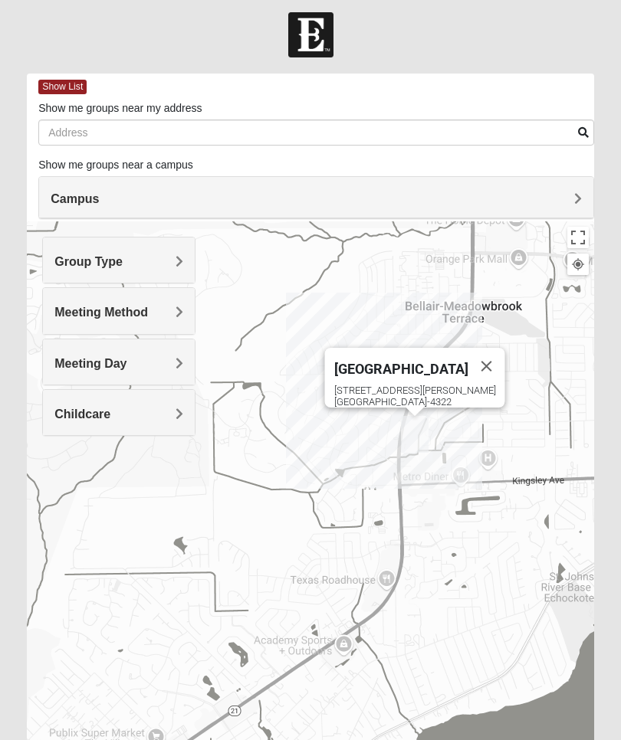
click at [123, 257] on span "Group Type" at bounding box center [88, 261] width 68 height 13
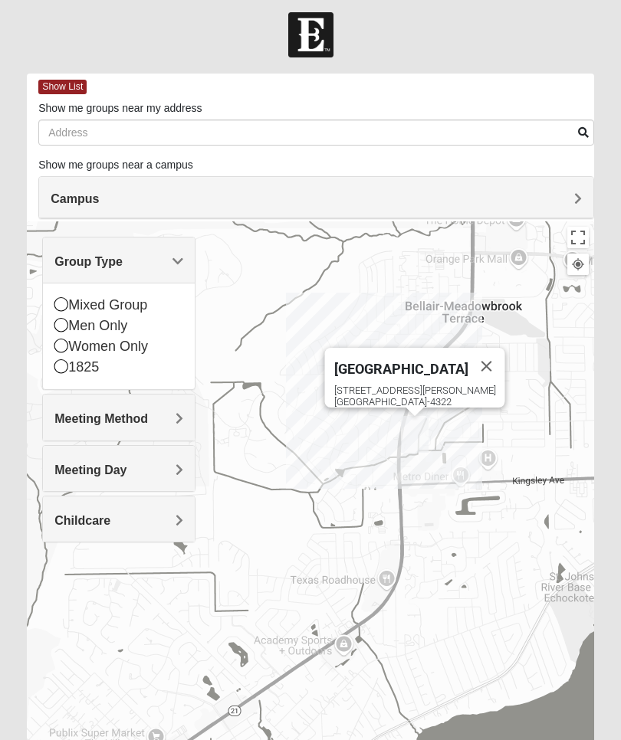
click at [67, 349] on icon at bounding box center [61, 346] width 14 height 14
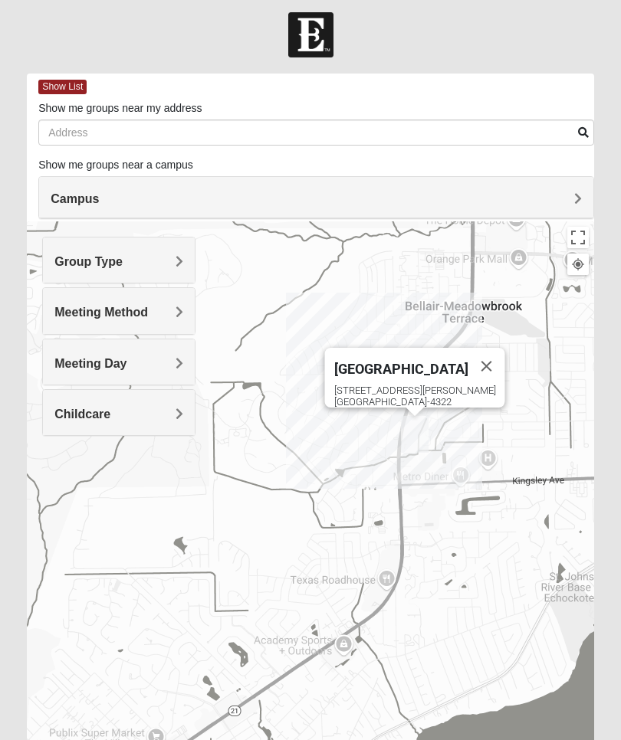
click at [185, 313] on div "Meeting Method" at bounding box center [119, 310] width 152 height 45
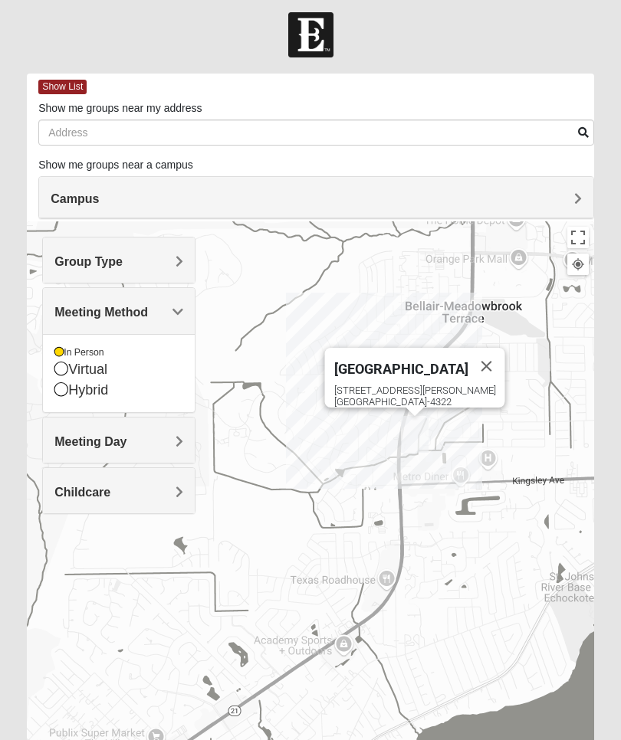
click at [249, 323] on div "[GEOGRAPHIC_DATA] [STREET_ADDRESS][PERSON_NAME]" at bounding box center [310, 528] width 567 height 613
click at [164, 369] on div "Virtual" at bounding box center [118, 369] width 129 height 21
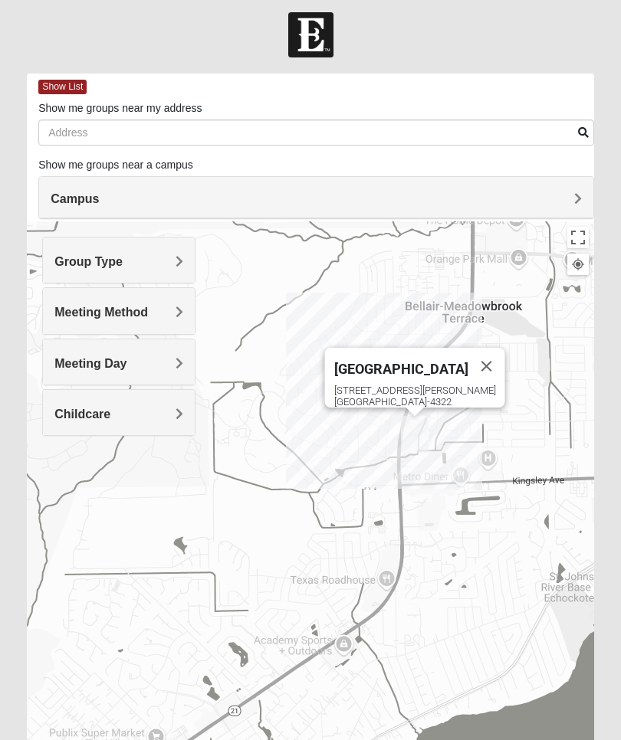
click at [148, 316] on span "Meeting Method" at bounding box center [101, 312] width 94 height 13
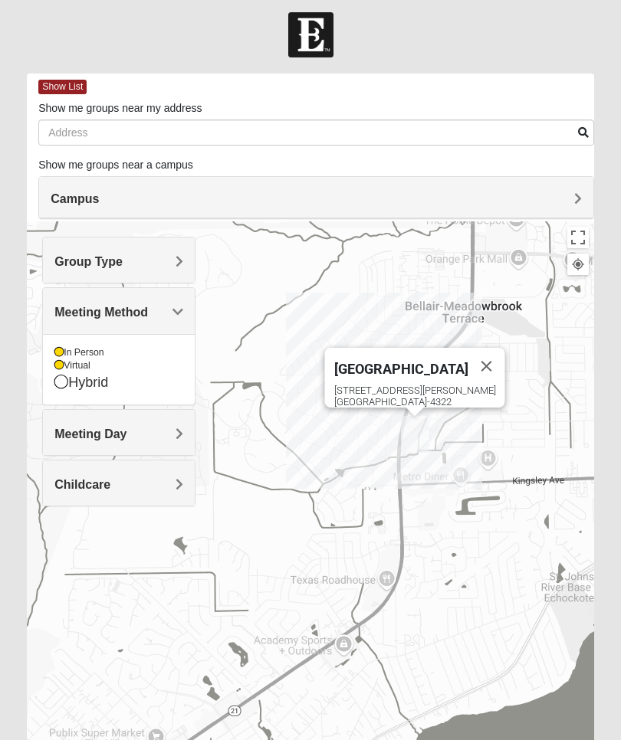
click at [71, 349] on div "In Person" at bounding box center [118, 352] width 129 height 13
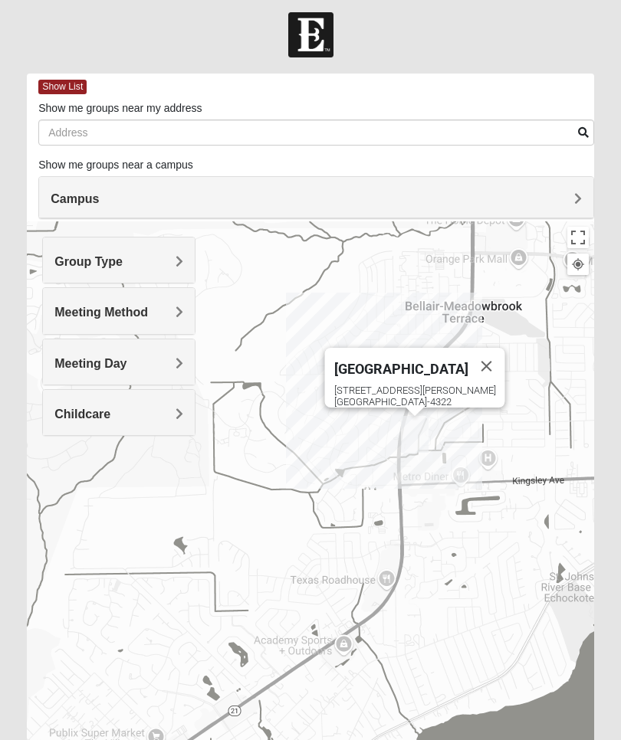
click at [126, 357] on span "Meeting Day" at bounding box center [90, 363] width 72 height 13
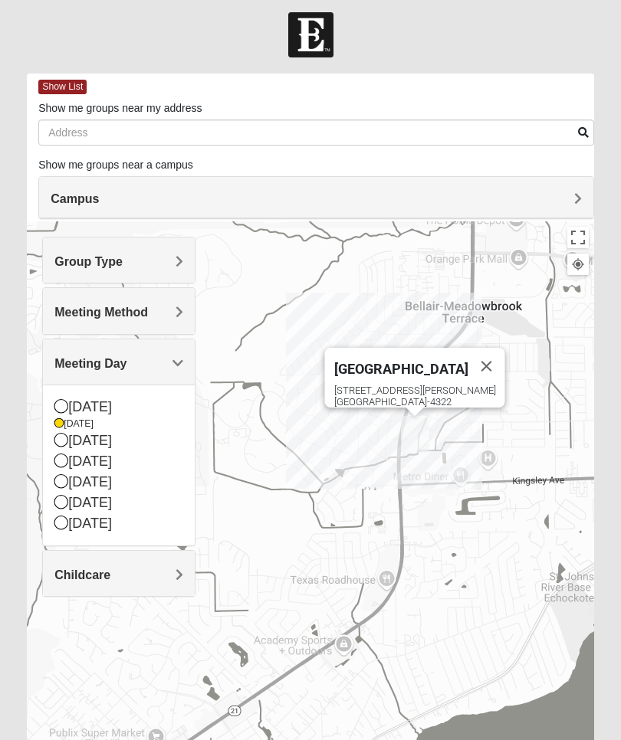
click at [148, 310] on span "Meeting Method" at bounding box center [101, 312] width 94 height 13
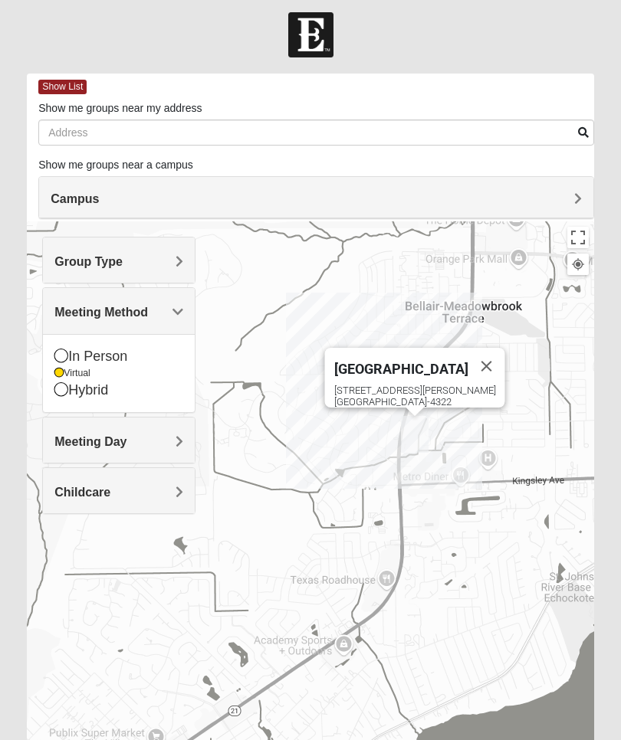
click at [71, 349] on div "In Person" at bounding box center [118, 356] width 129 height 21
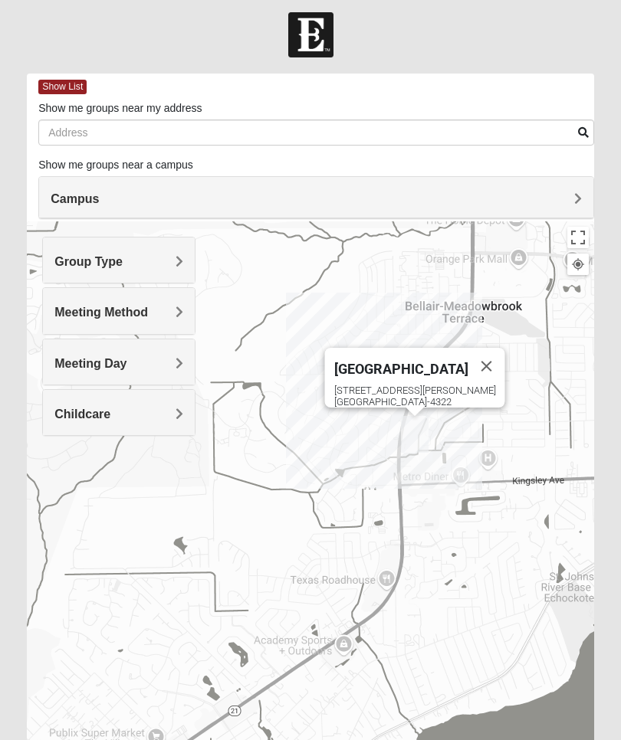
click at [156, 291] on div "Meeting Method" at bounding box center [119, 310] width 152 height 45
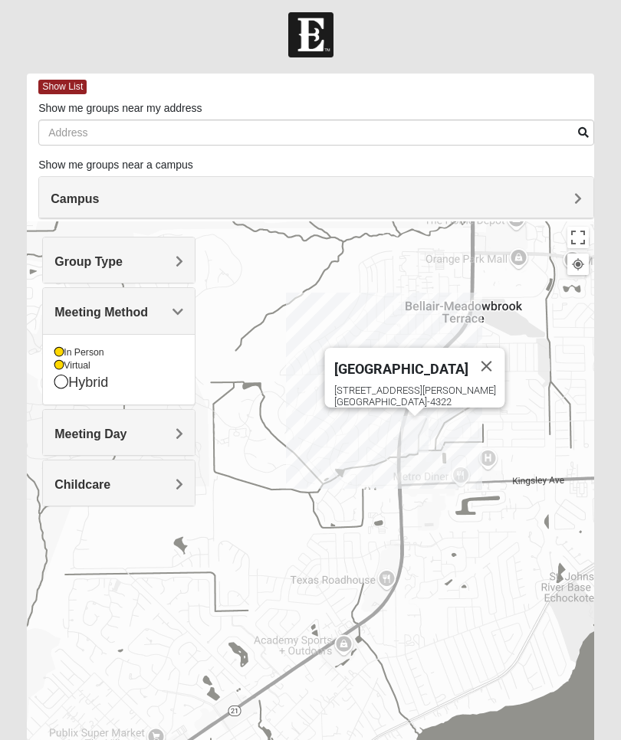
click at [40, 355] on div "[GEOGRAPHIC_DATA] [STREET_ADDRESS][PERSON_NAME]" at bounding box center [310, 528] width 567 height 613
click at [60, 359] on div "Virtual" at bounding box center [118, 365] width 129 height 13
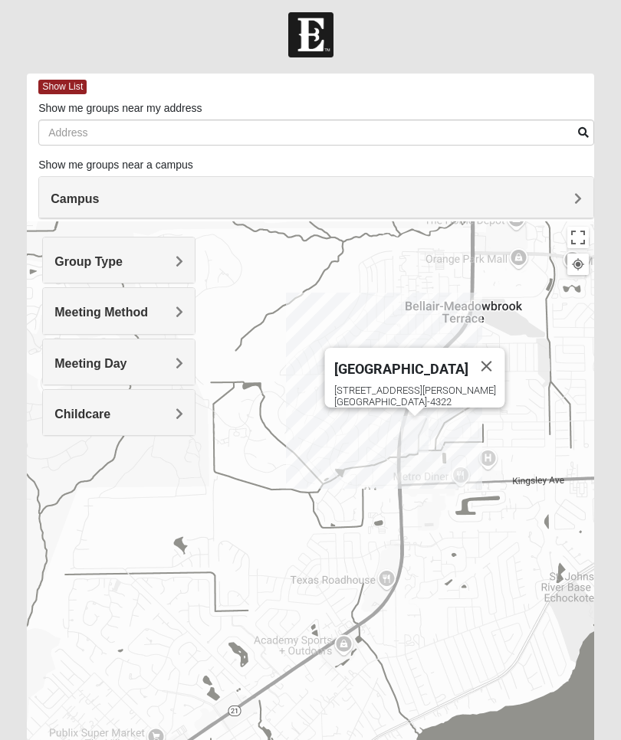
click at [186, 367] on div "Meeting Day" at bounding box center [119, 362] width 152 height 45
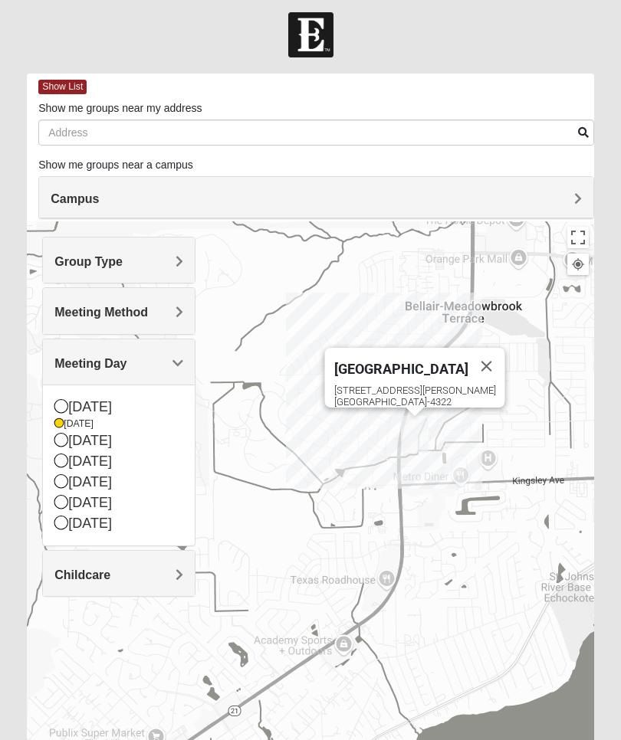
click at [126, 366] on span "Meeting Day" at bounding box center [90, 363] width 72 height 13
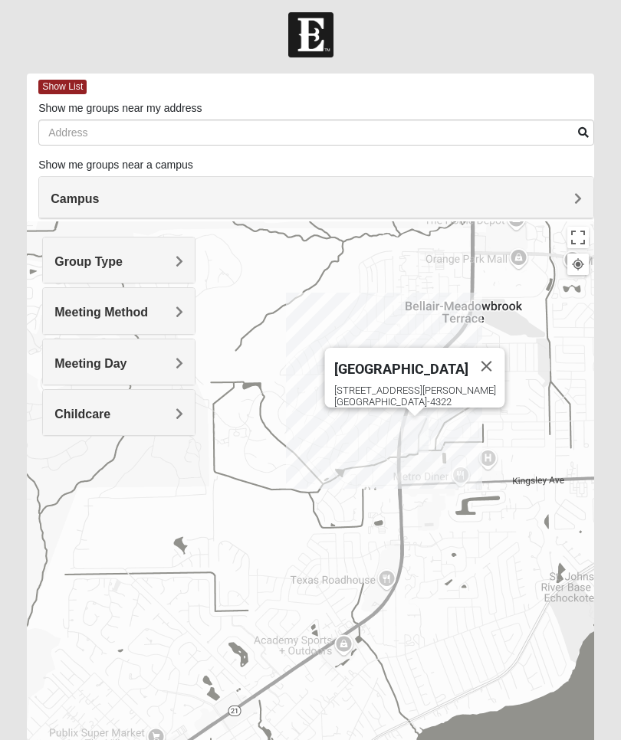
click at [110, 418] on span "Childcare" at bounding box center [82, 414] width 56 height 13
click at [67, 481] on icon at bounding box center [61, 478] width 14 height 14
click at [415, 398] on div "[STREET_ADDRESS][PERSON_NAME]" at bounding box center [419, 396] width 171 height 23
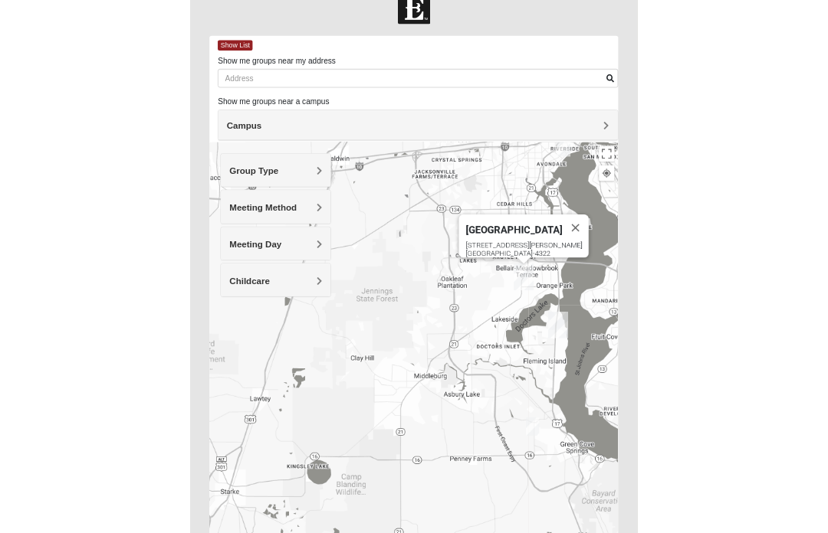
scroll to position [0, 0]
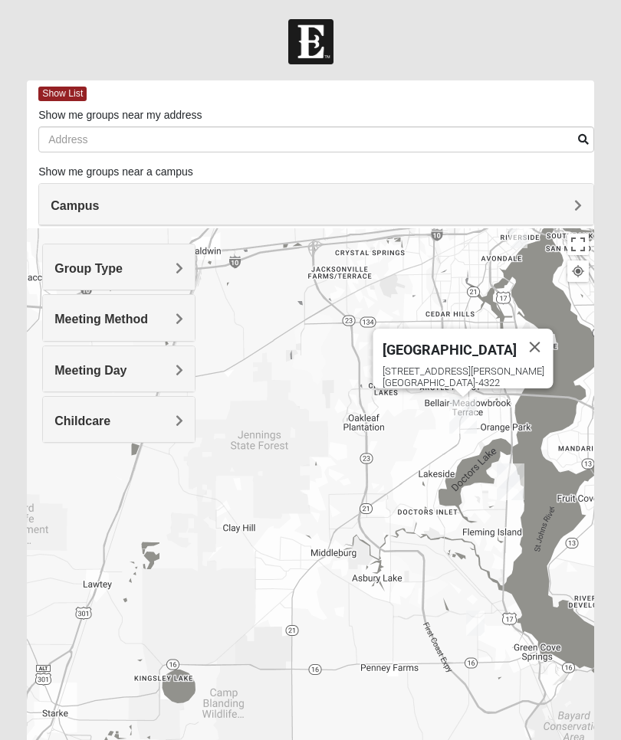
click at [466, 396] on div at bounding box center [463, 393] width 19 height 9
click at [464, 376] on div "[STREET_ADDRESS][PERSON_NAME]" at bounding box center [467, 377] width 171 height 23
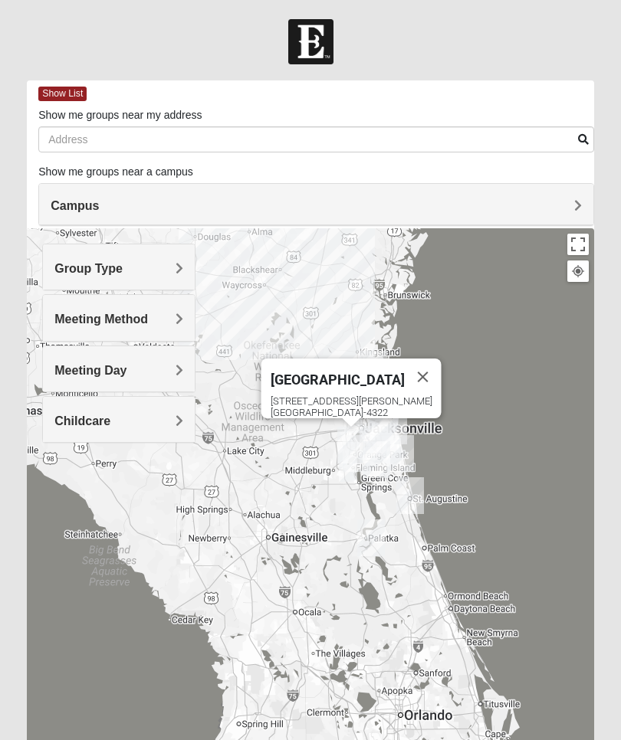
click at [329, 395] on div "[STREET_ADDRESS][PERSON_NAME]" at bounding box center [356, 406] width 171 height 23
click at [307, 402] on div "[STREET_ADDRESS][PERSON_NAME]" at bounding box center [356, 406] width 171 height 23
click at [344, 395] on div "[STREET_ADDRESS][PERSON_NAME]" at bounding box center [356, 406] width 171 height 23
click at [339, 395] on div "[STREET_ADDRESS][PERSON_NAME]" at bounding box center [356, 406] width 171 height 23
click at [273, 494] on div "[GEOGRAPHIC_DATA] [STREET_ADDRESS][PERSON_NAME]" at bounding box center [310, 534] width 567 height 613
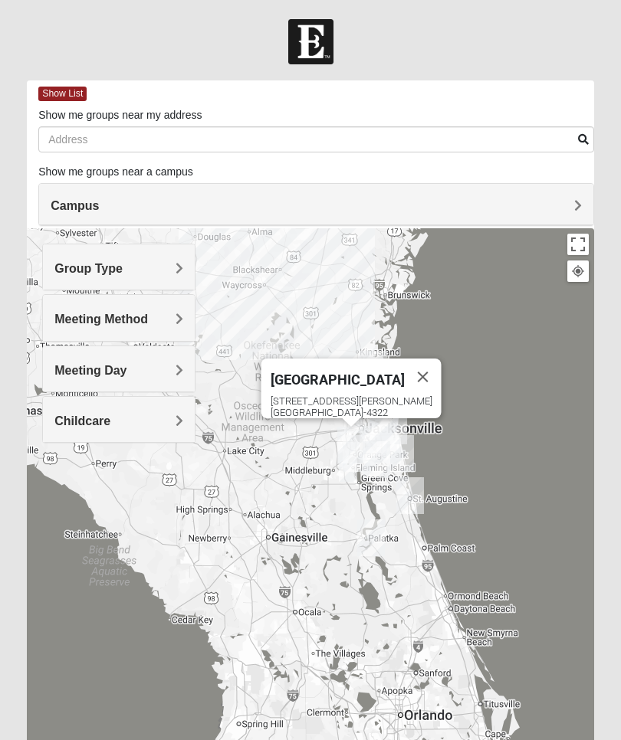
click at [320, 395] on div "[STREET_ADDRESS][PERSON_NAME]" at bounding box center [356, 406] width 171 height 23
click at [327, 395] on div "[STREET_ADDRESS][PERSON_NAME]" at bounding box center [356, 406] width 171 height 23
click at [304, 473] on div "[GEOGRAPHIC_DATA] [STREET_ADDRESS][PERSON_NAME]" at bounding box center [310, 534] width 567 height 613
click at [337, 395] on div "[STREET_ADDRESS][PERSON_NAME]" at bounding box center [356, 406] width 171 height 23
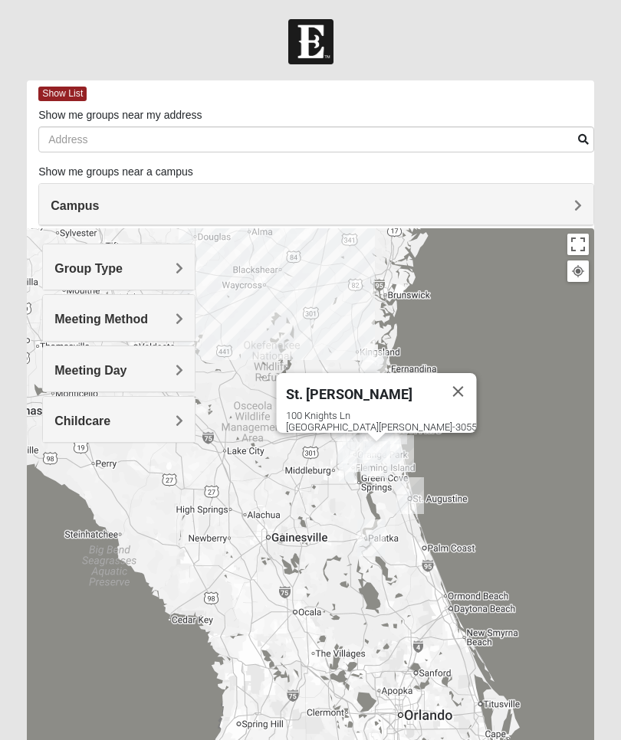
click at [339, 386] on span "St. [PERSON_NAME]" at bounding box center [349, 394] width 126 height 16
